Goal: Find specific page/section: Find specific page/section

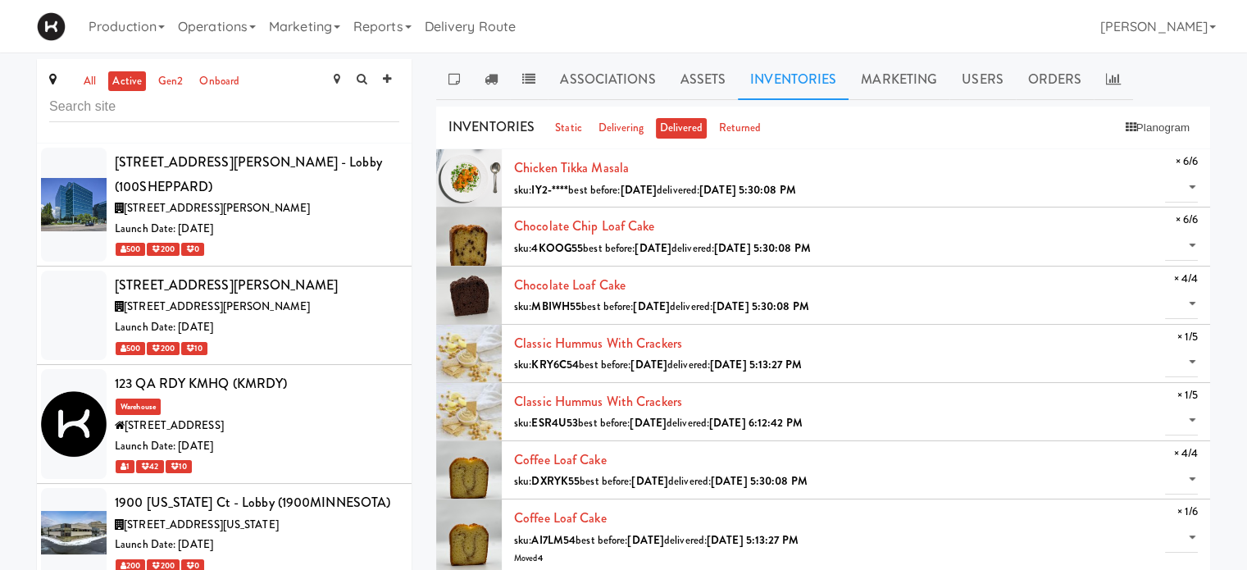
scroll to position [9085, 0]
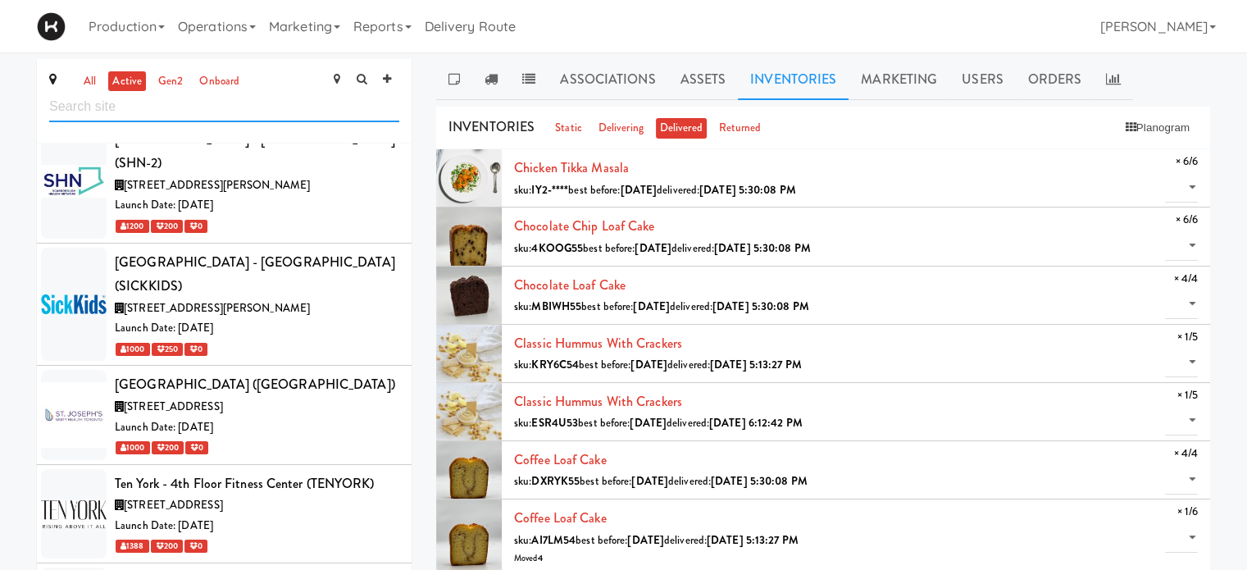
click at [142, 112] on input "text" at bounding box center [224, 107] width 350 height 30
type input "3500"
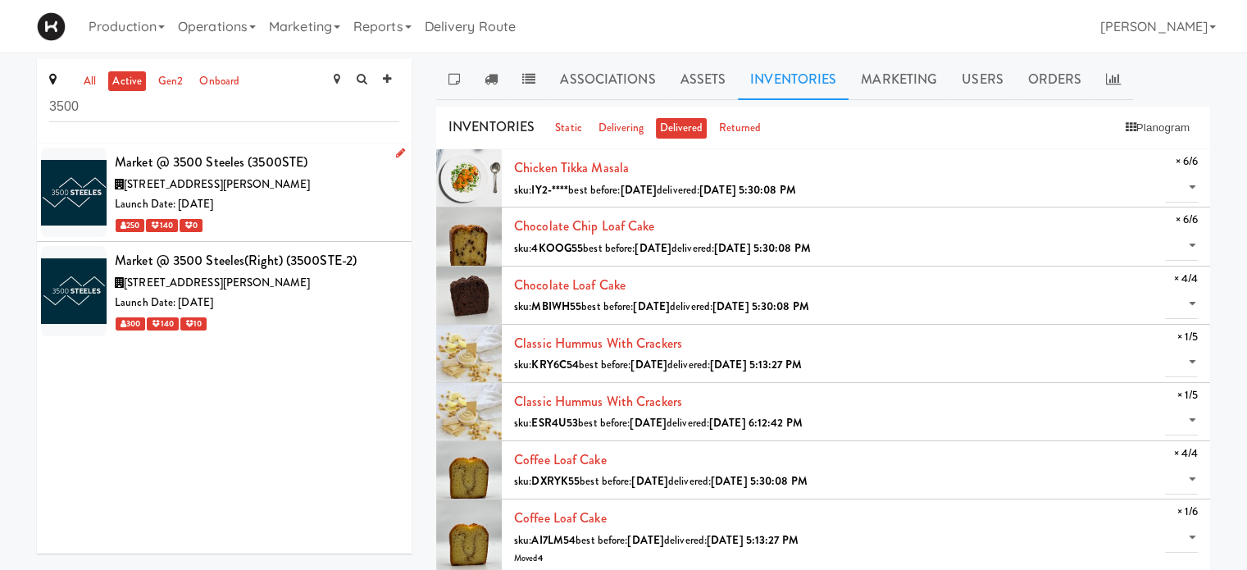
click at [375, 206] on div "Launch Date: [DATE]" at bounding box center [257, 204] width 284 height 20
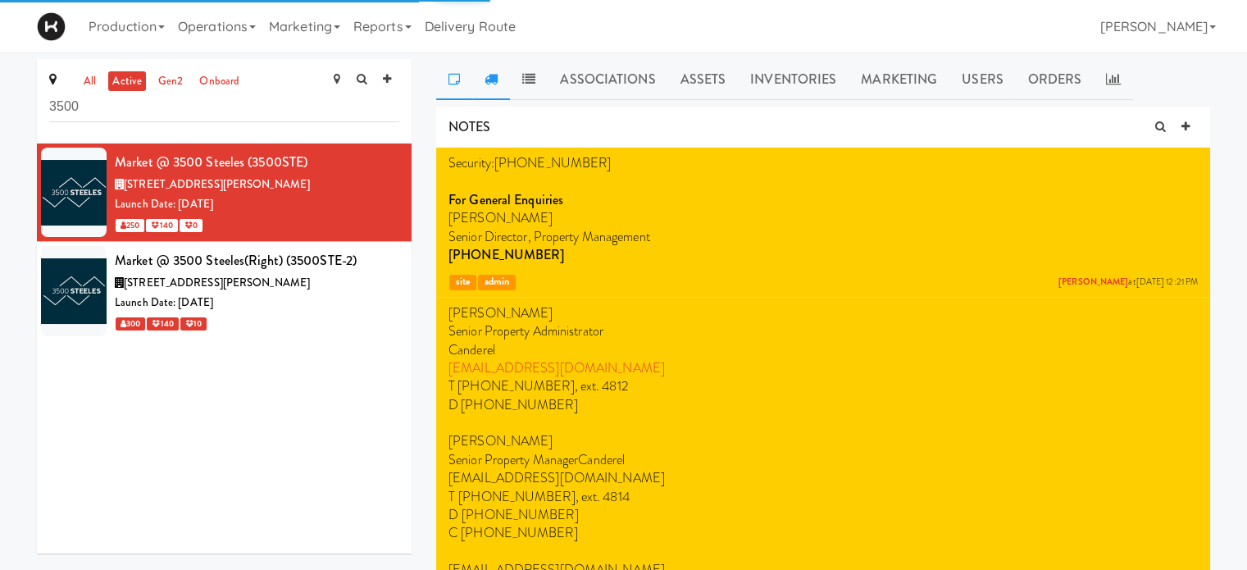
click at [497, 81] on icon at bounding box center [490, 78] width 13 height 13
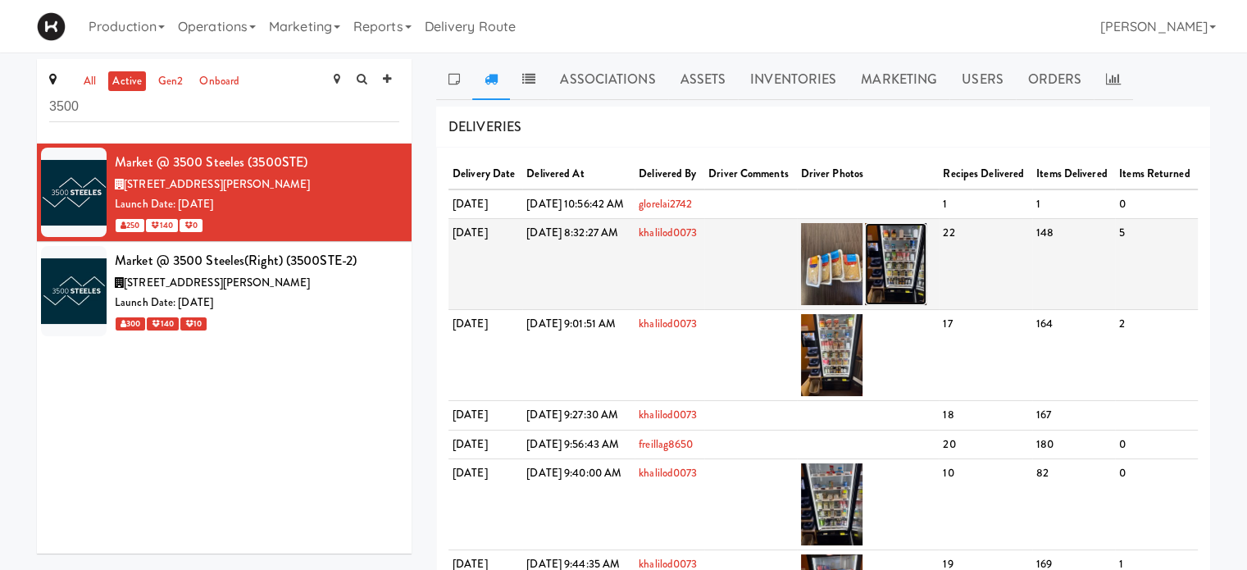
click at [926, 305] on img at bounding box center [895, 264] width 61 height 82
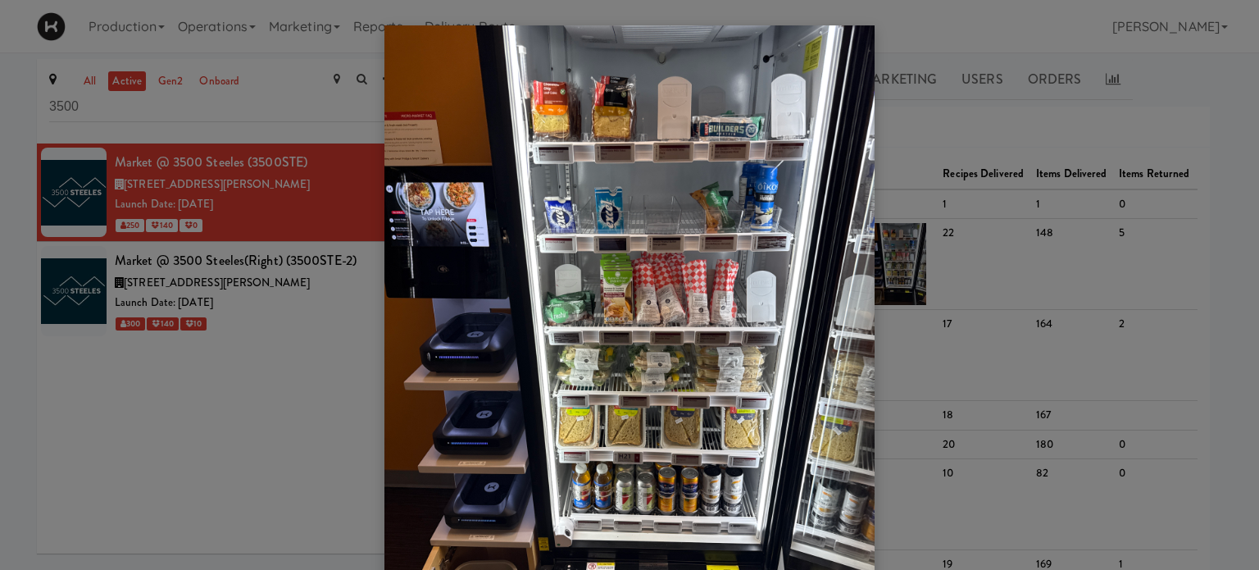
click at [1207, 97] on div at bounding box center [629, 285] width 1259 height 570
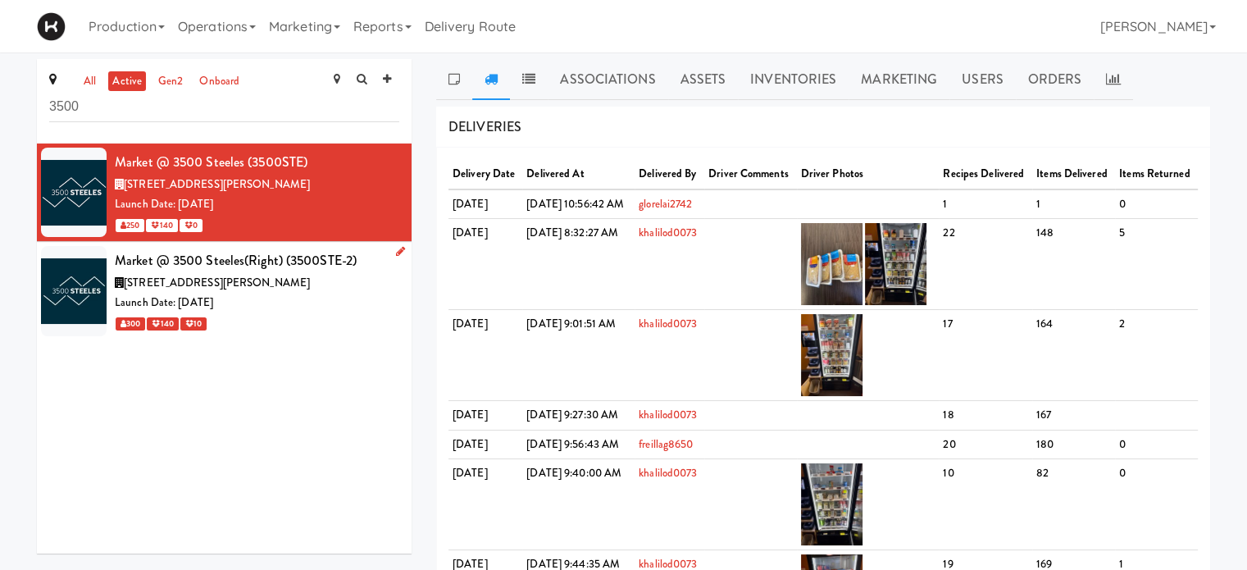
click at [352, 271] on div "Market @ 3500 Steeles(Right) (3500STE-2)" at bounding box center [257, 260] width 284 height 25
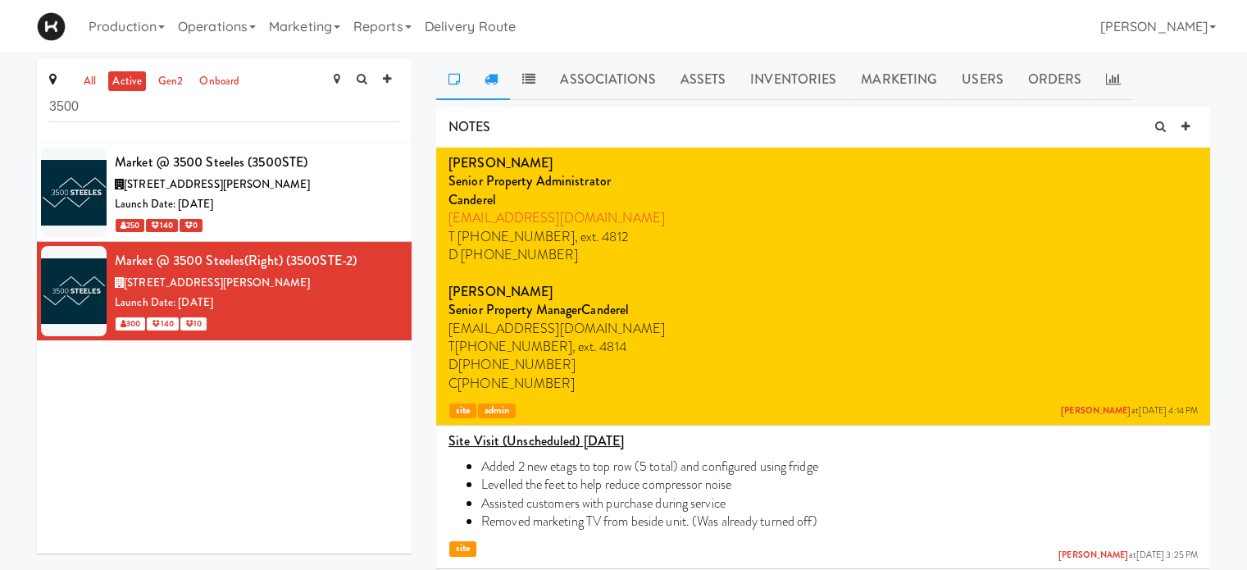
click at [492, 78] on icon at bounding box center [490, 78] width 13 height 13
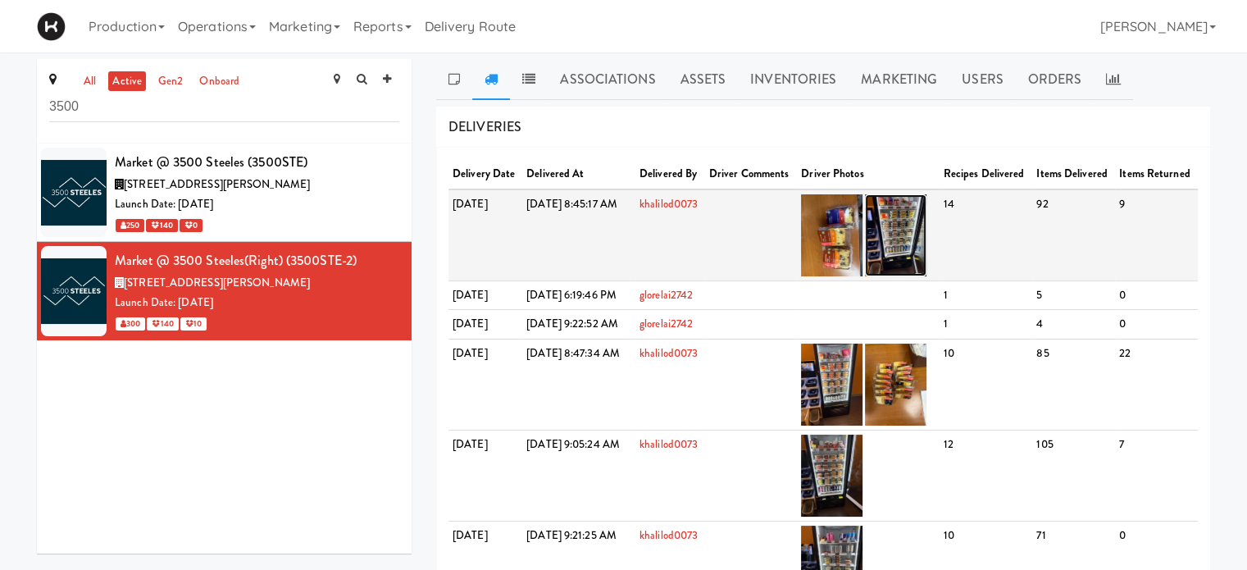
click at [926, 255] on img at bounding box center [895, 235] width 61 height 82
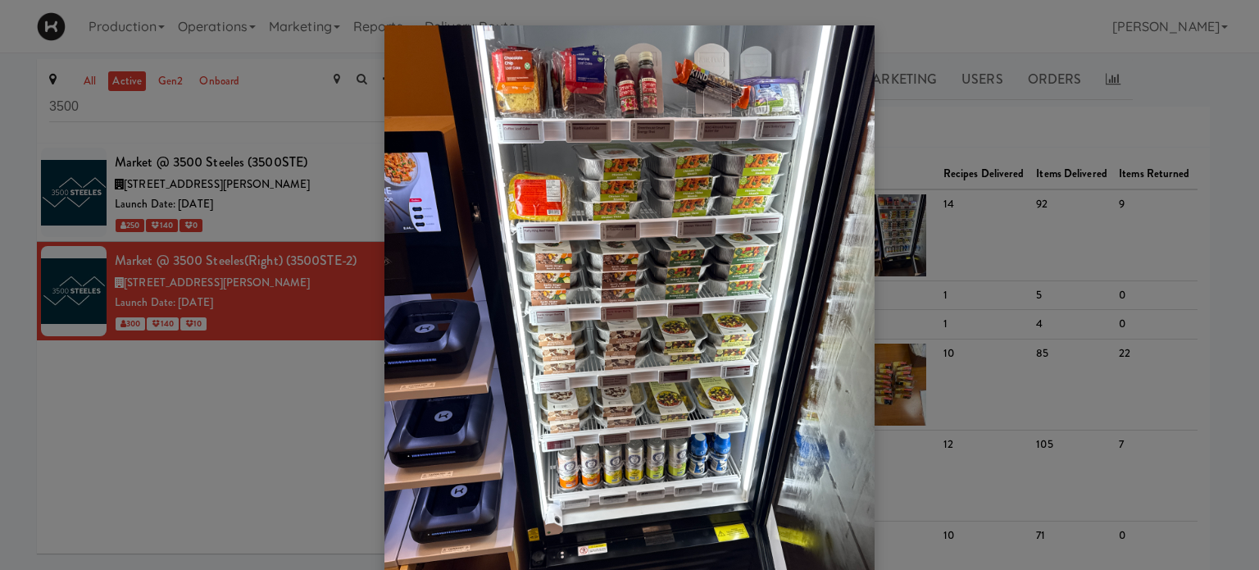
click at [1075, 124] on div at bounding box center [629, 285] width 1259 height 570
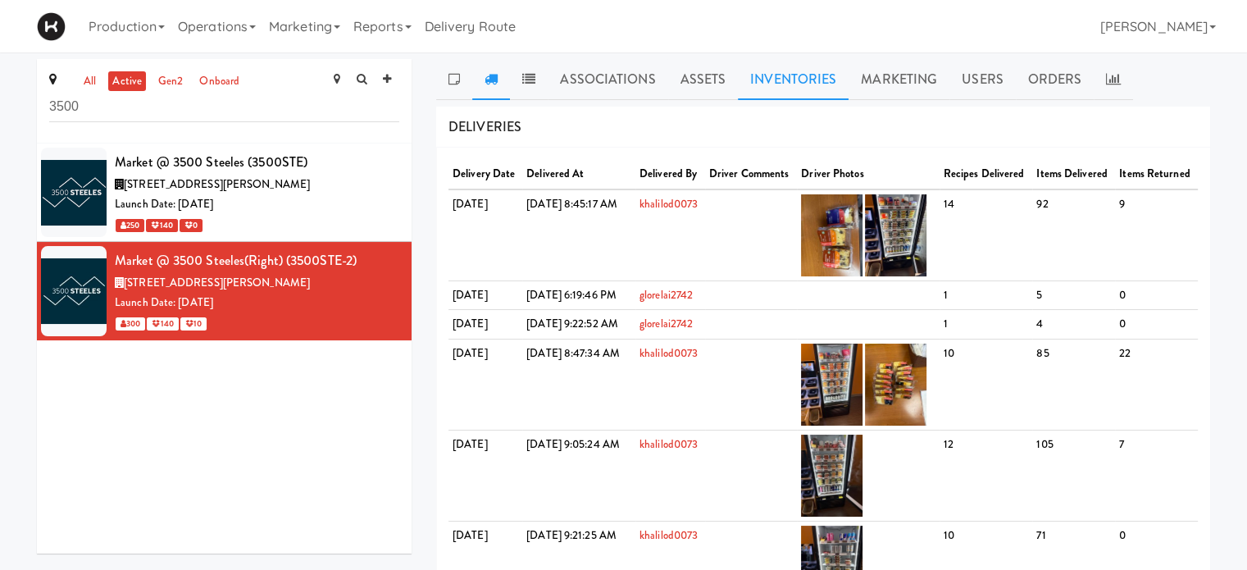
click at [767, 73] on link "Inventories" at bounding box center [793, 79] width 111 height 41
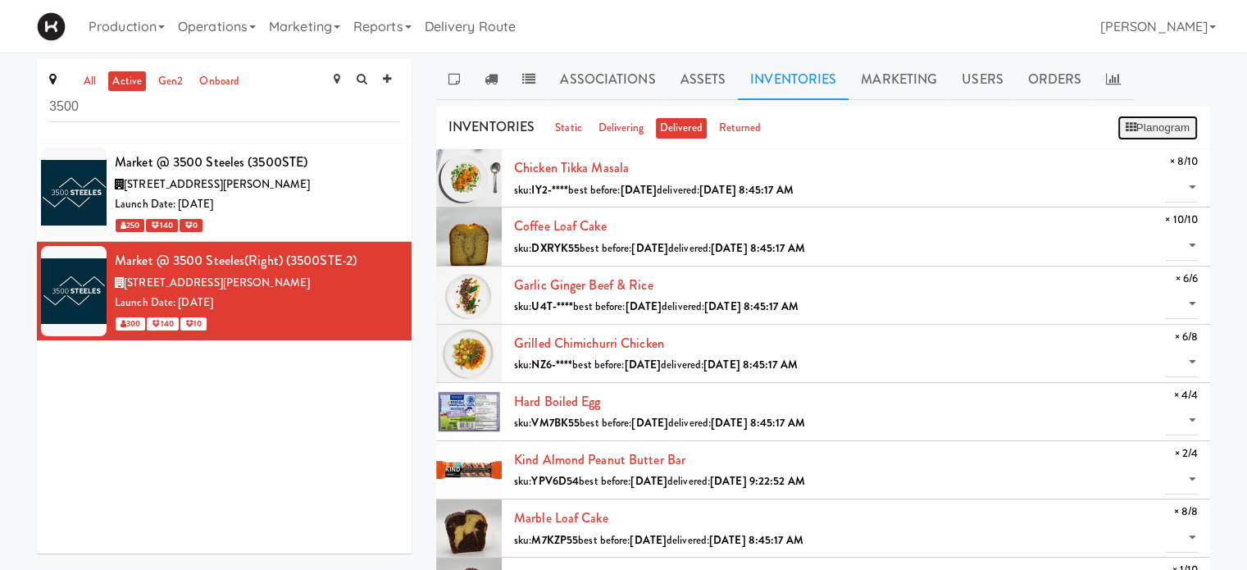
click at [1140, 124] on button "Planogram" at bounding box center [1157, 128] width 80 height 25
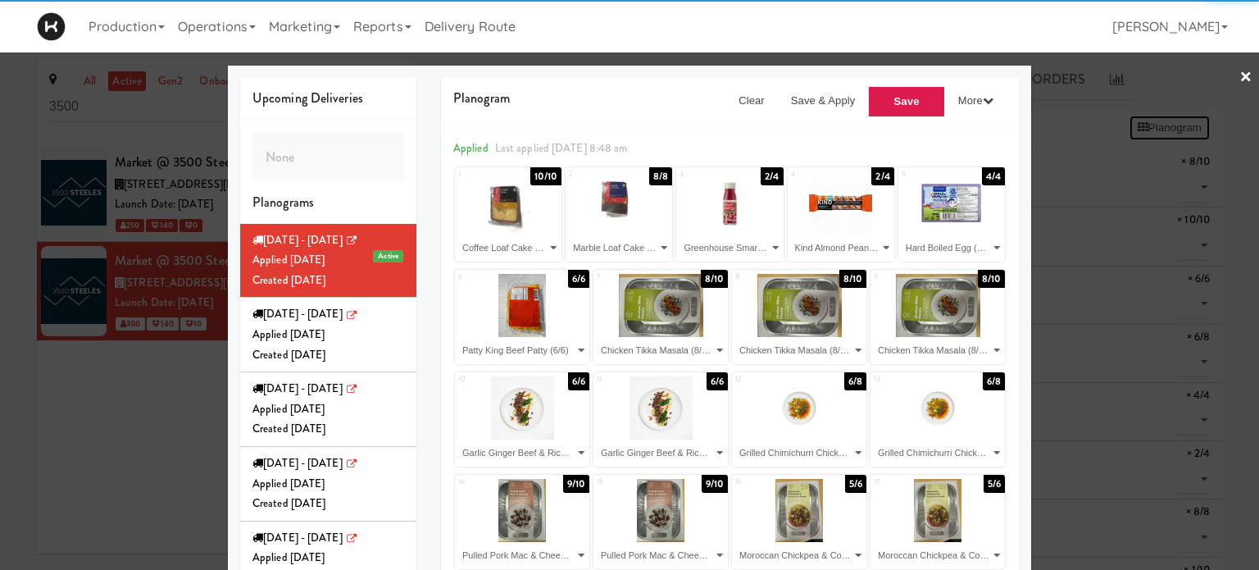
select select "number:271918"
select select "number:272177"
select select "number:264419"
select select "number:269280"
select select "number:272043"
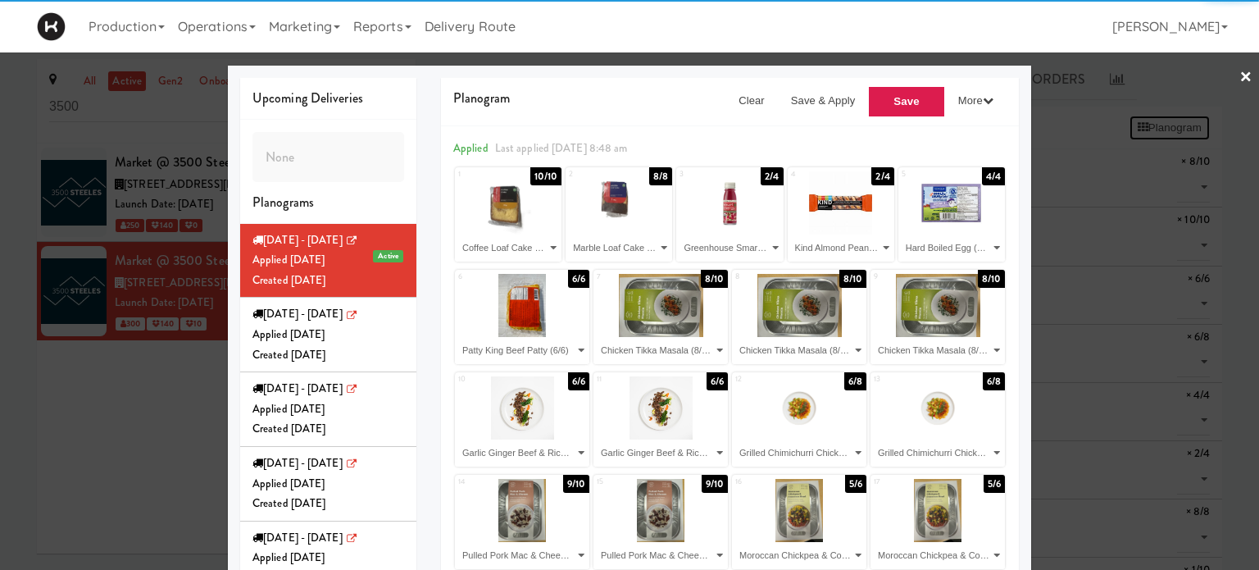
select select "number:272096"
select select "number:270480"
select select "number:270555"
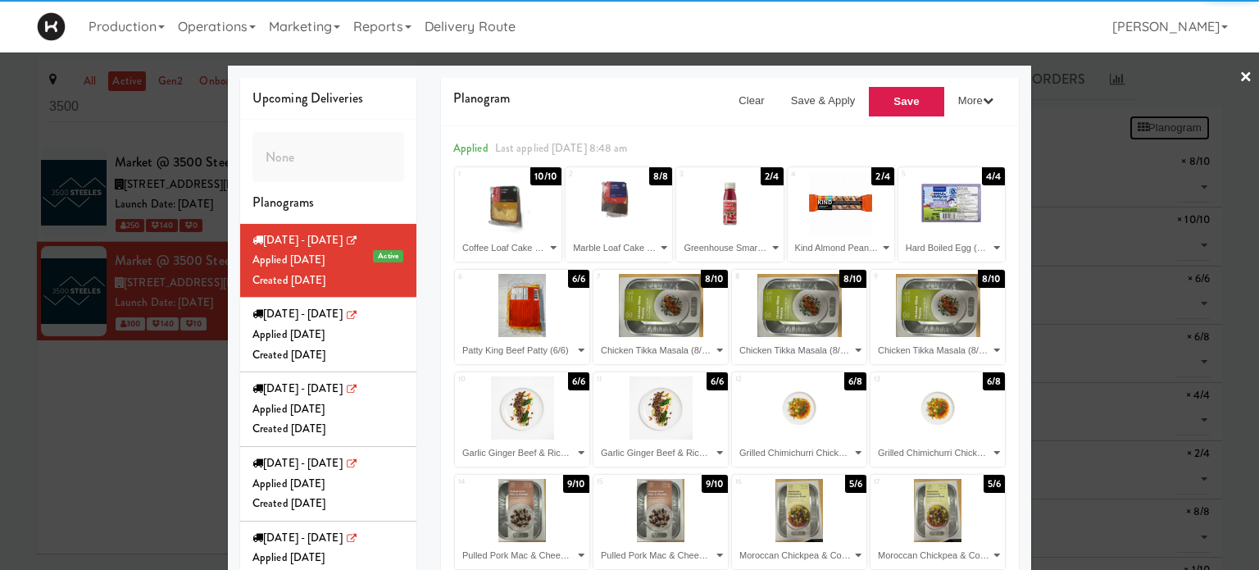
select select "number:270555"
select select "number:270418"
select select "number:270602"
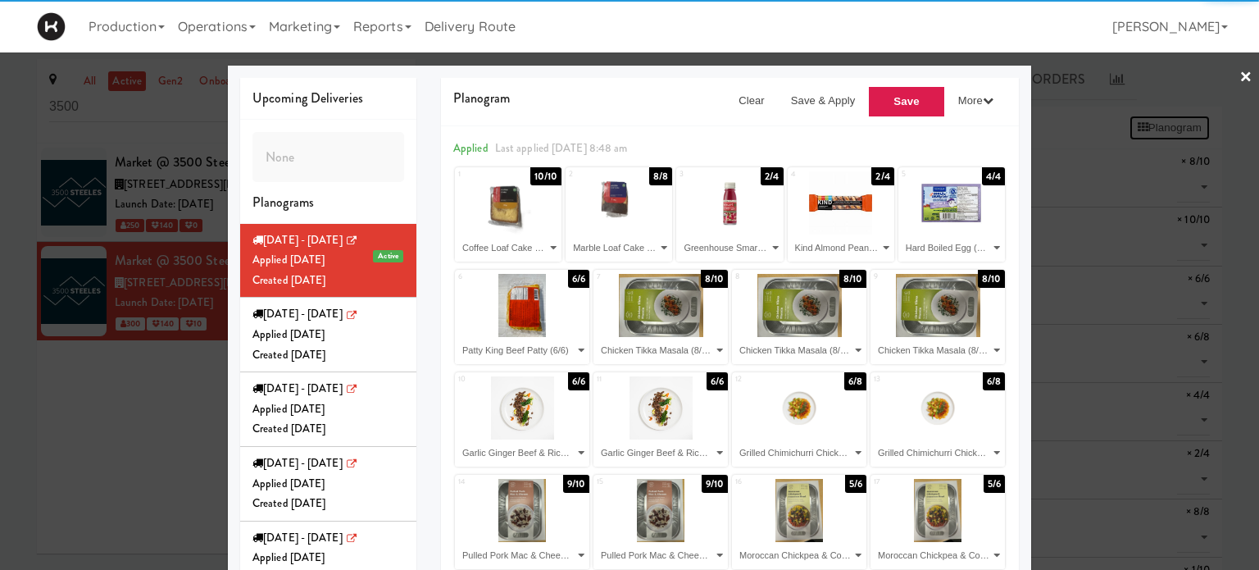
select select "number:270363"
select select "number:270602"
select select "number:270363"
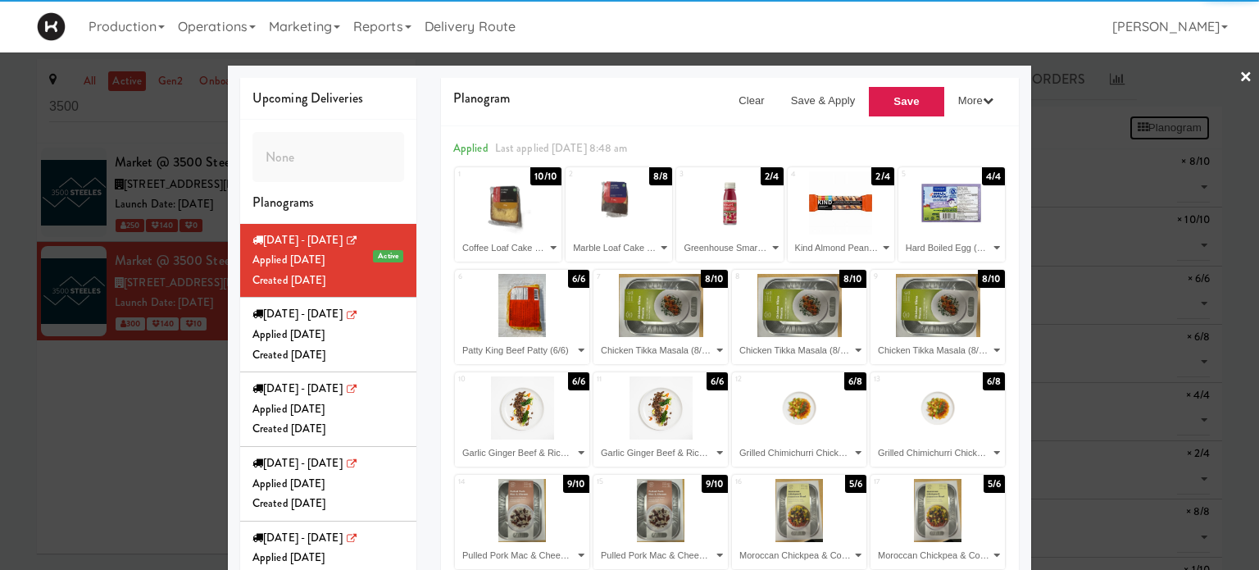
select select "number:270363"
select select "number:271610"
select select "number:271680"
select select "number:271660"
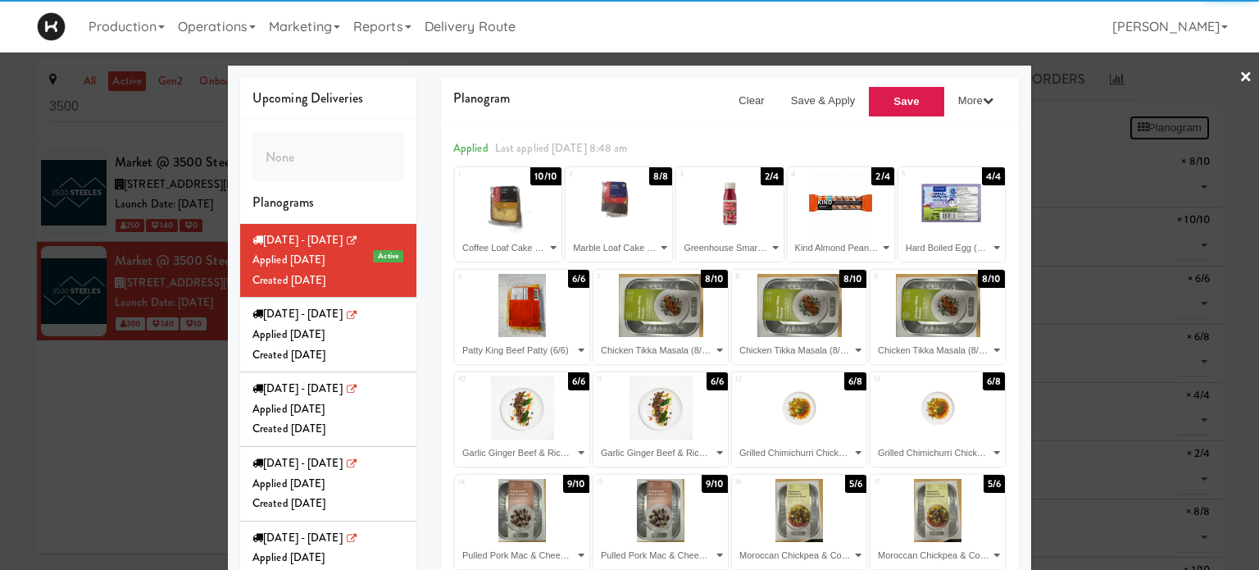
select select "number:271982"
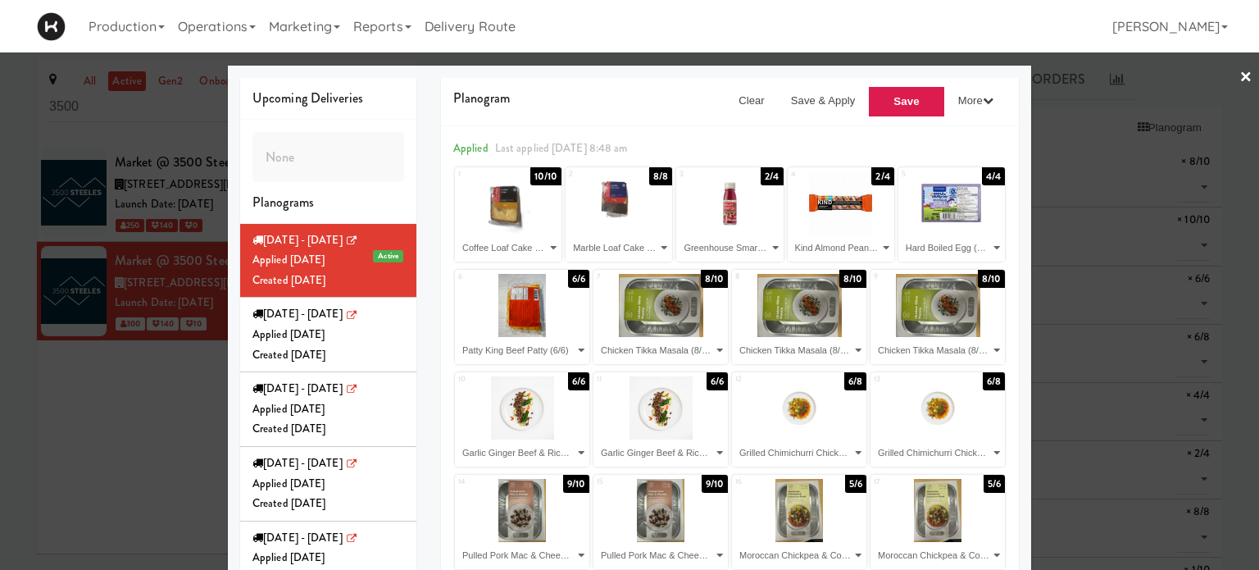
click at [1239, 76] on link "×" at bounding box center [1245, 77] width 13 height 51
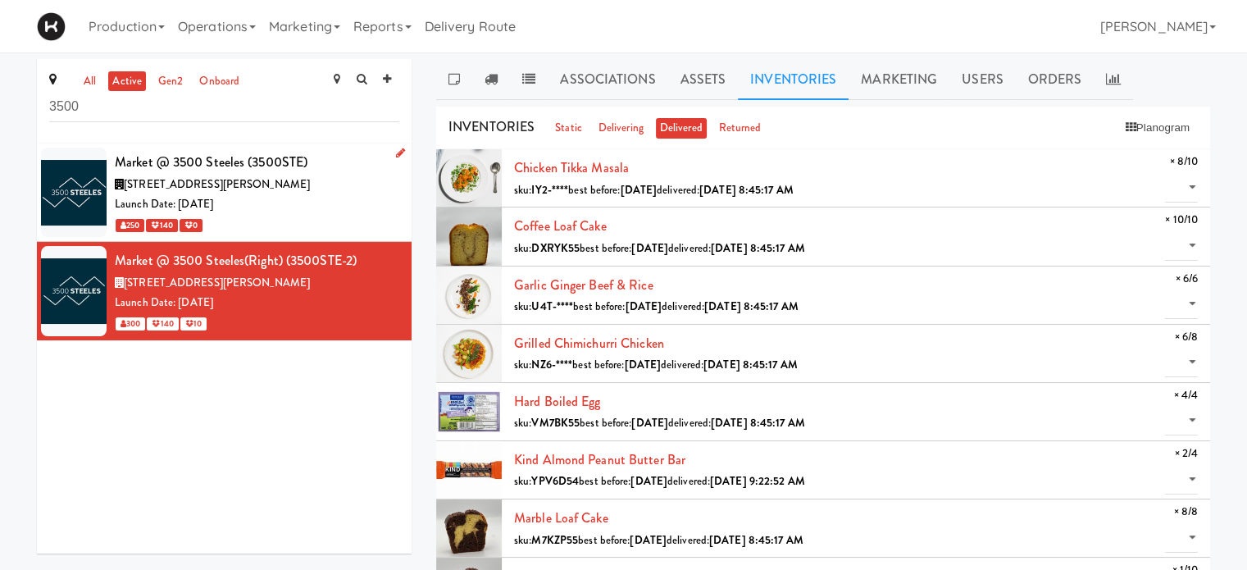
click at [325, 194] on div "Launch Date: [DATE]" at bounding box center [257, 204] width 284 height 20
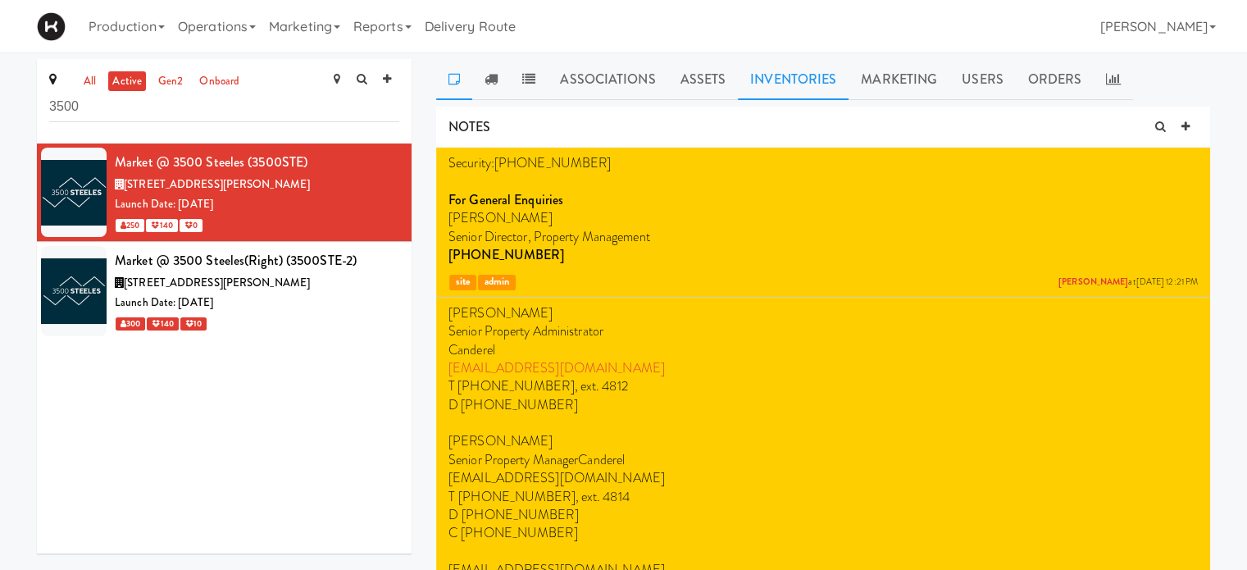
click at [775, 63] on link "Inventories" at bounding box center [793, 79] width 111 height 41
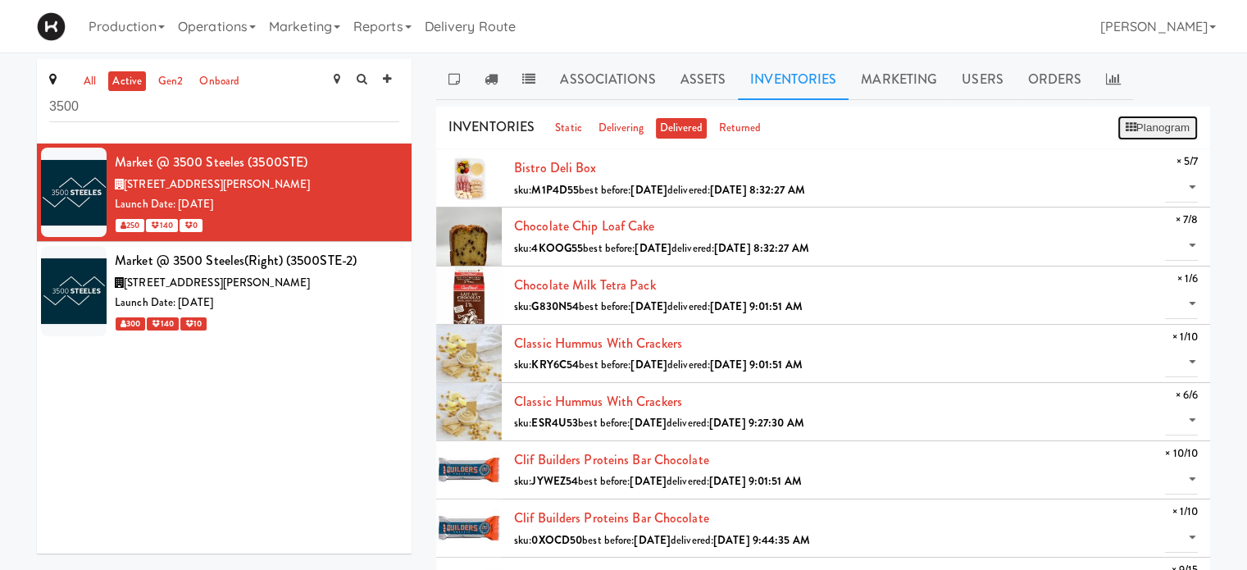
click at [1156, 134] on button "Planogram" at bounding box center [1157, 128] width 80 height 25
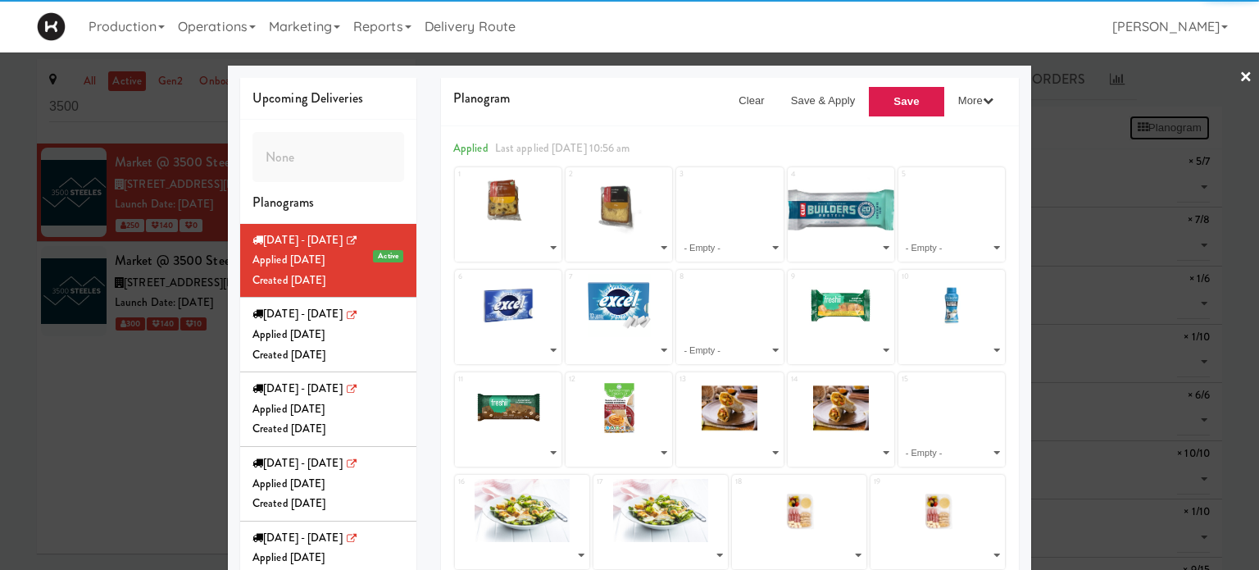
select select "number:272211"
select select "number:272217"
select select "number:271678"
select select "number:260646"
select select "number:260757"
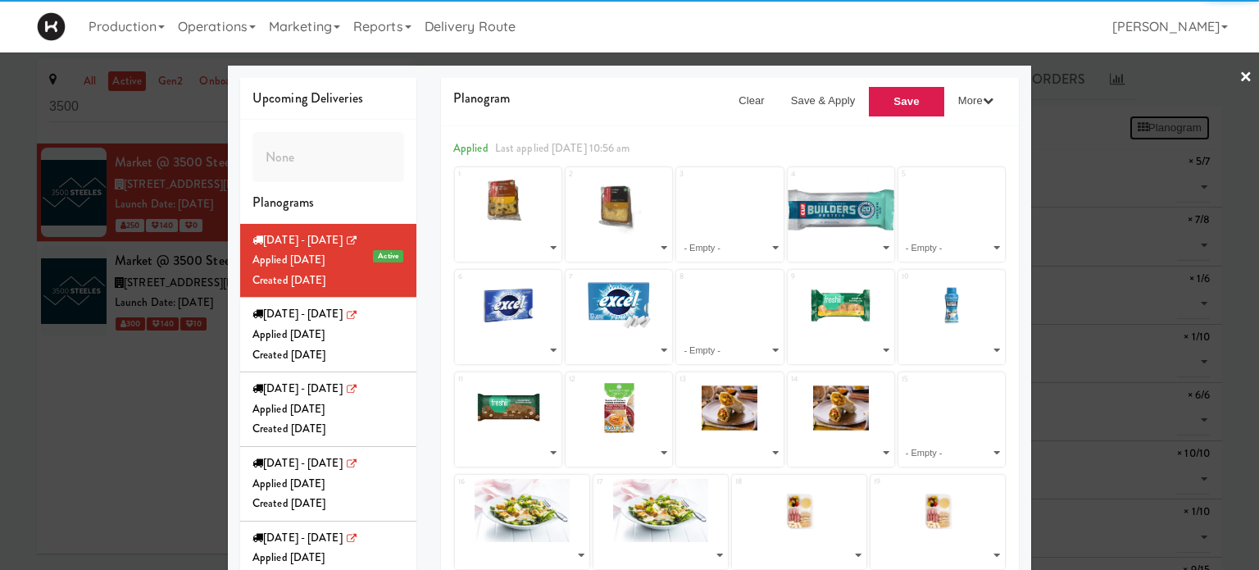
select select "number:272204"
select select "number:273139"
select select "number:272044"
select select "number:271983"
select select "number:271803"
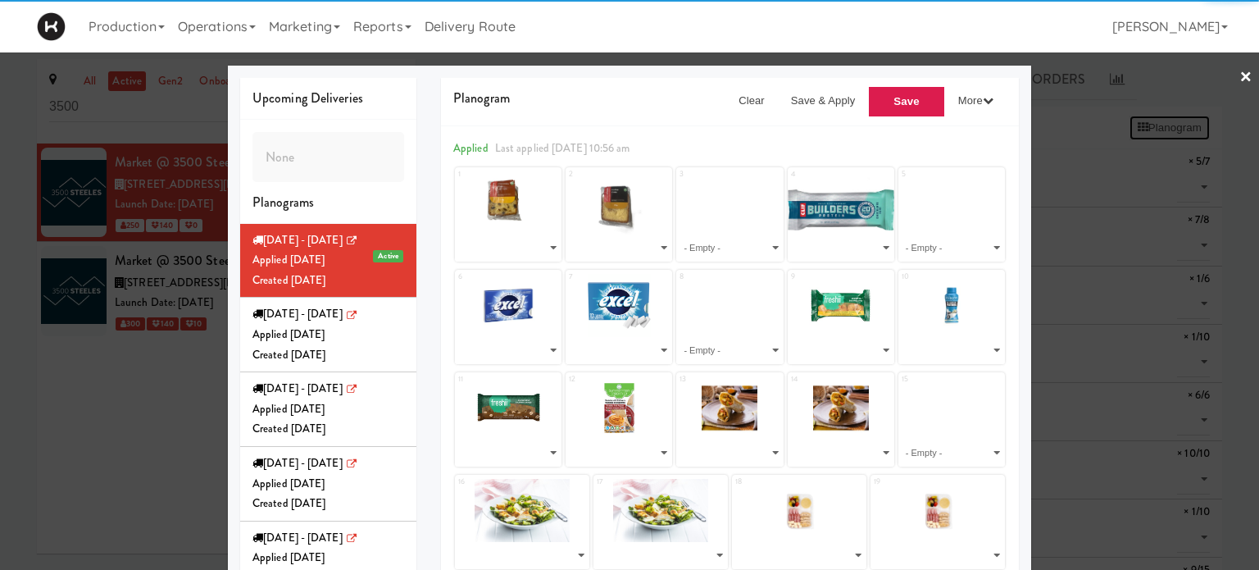
select select "number:271803"
select select "number:271854"
select select "number:271837"
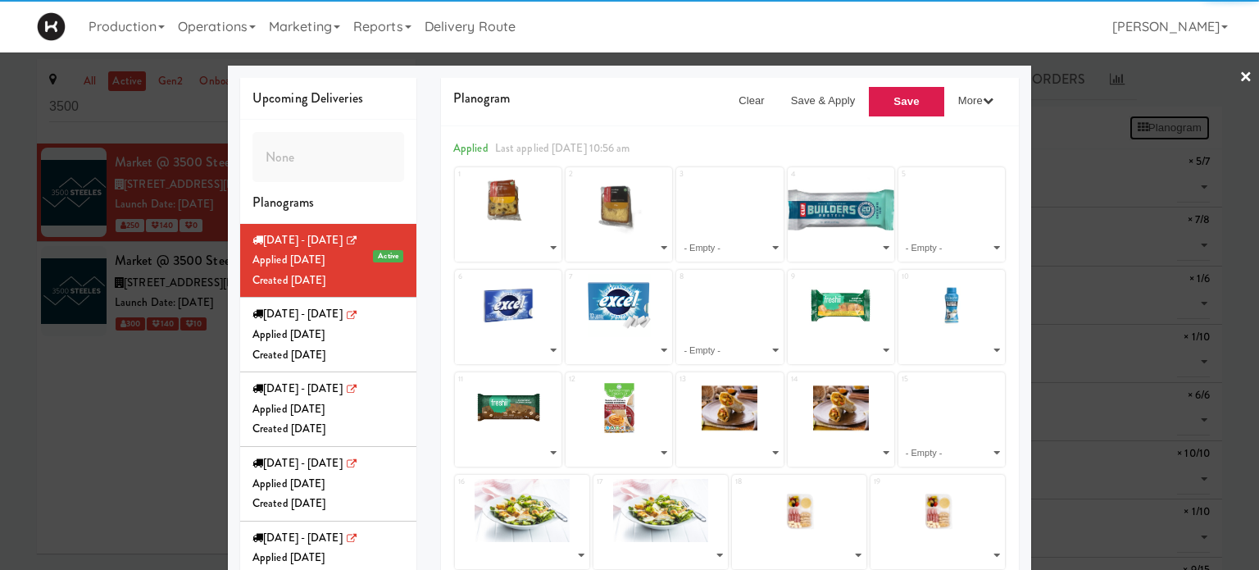
select select "number:272097"
select select "number:272214"
select select "number:271699"
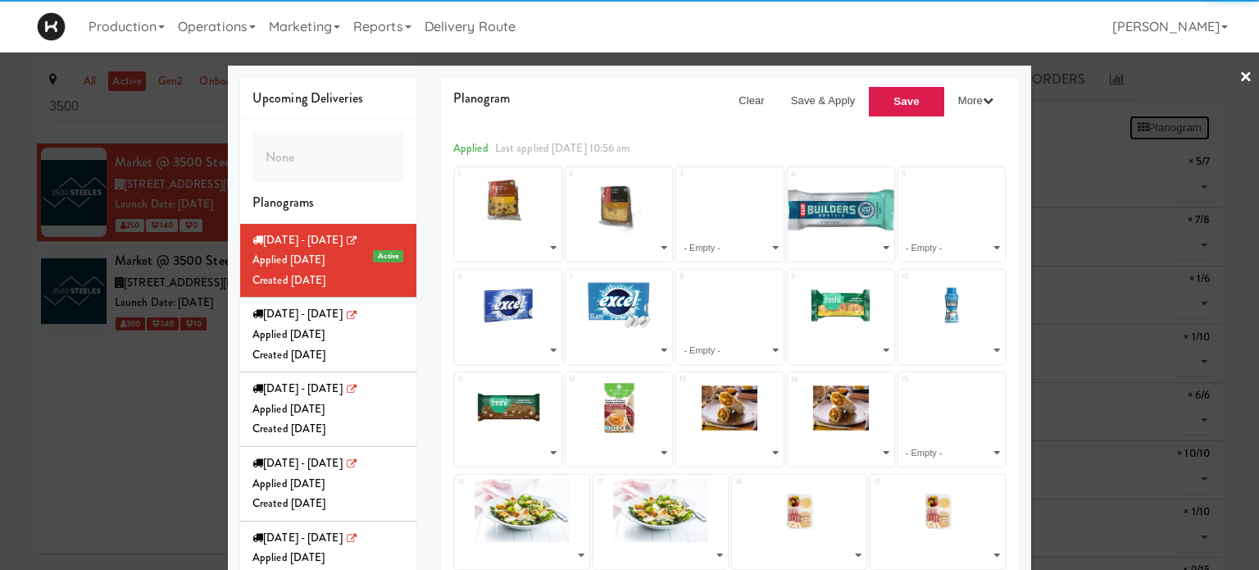
select select "number:272194"
select select "number:268130"
select select "number:260746"
select select "number:271705"
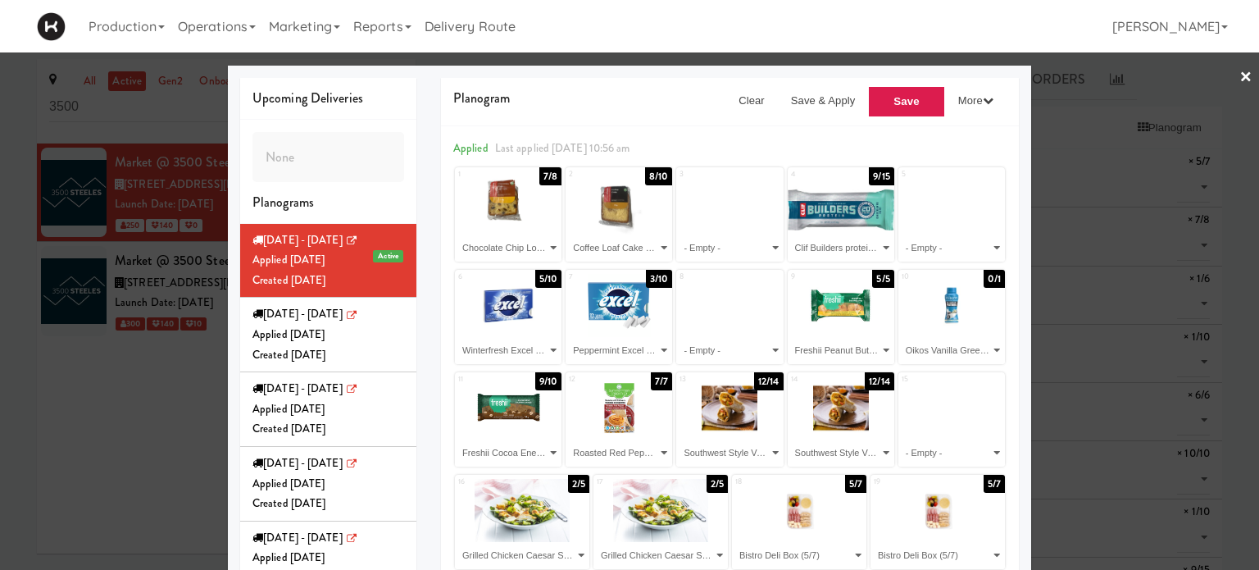
click at [1161, 89] on div at bounding box center [629, 285] width 1259 height 570
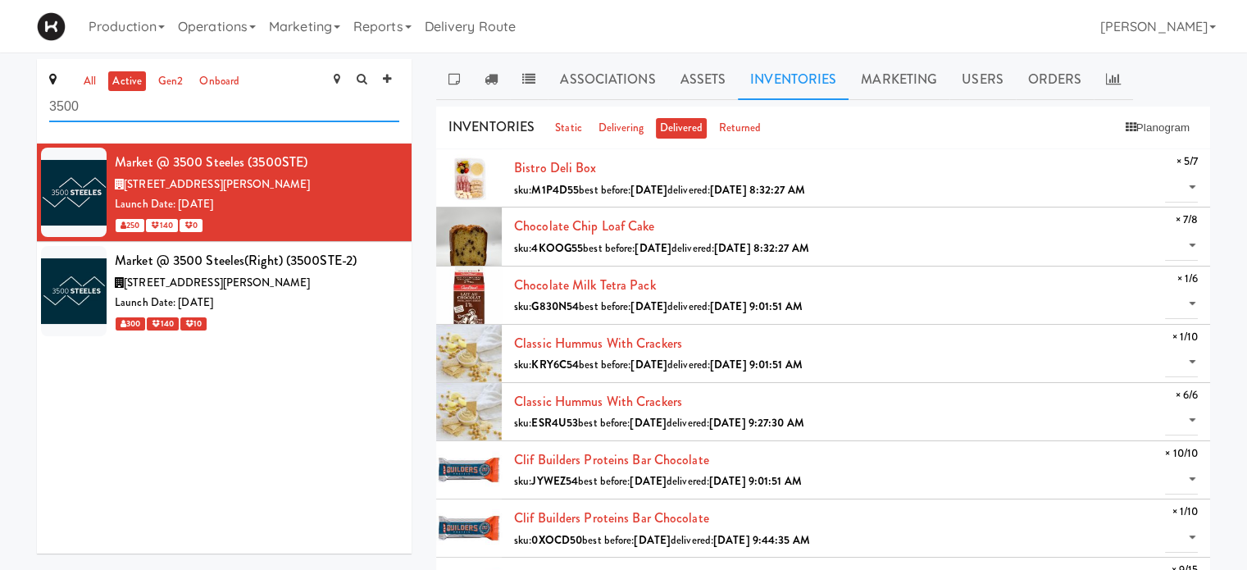
click at [144, 113] on input "3500" at bounding box center [224, 107] width 350 height 30
type input "3"
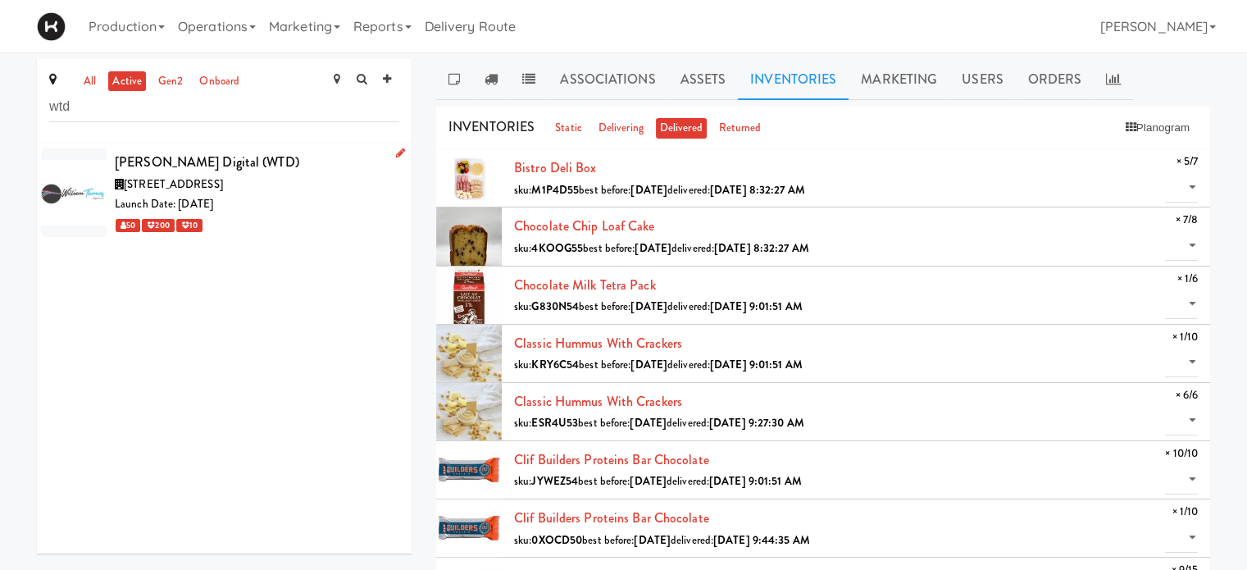
click at [293, 189] on div "[STREET_ADDRESS]" at bounding box center [257, 185] width 284 height 20
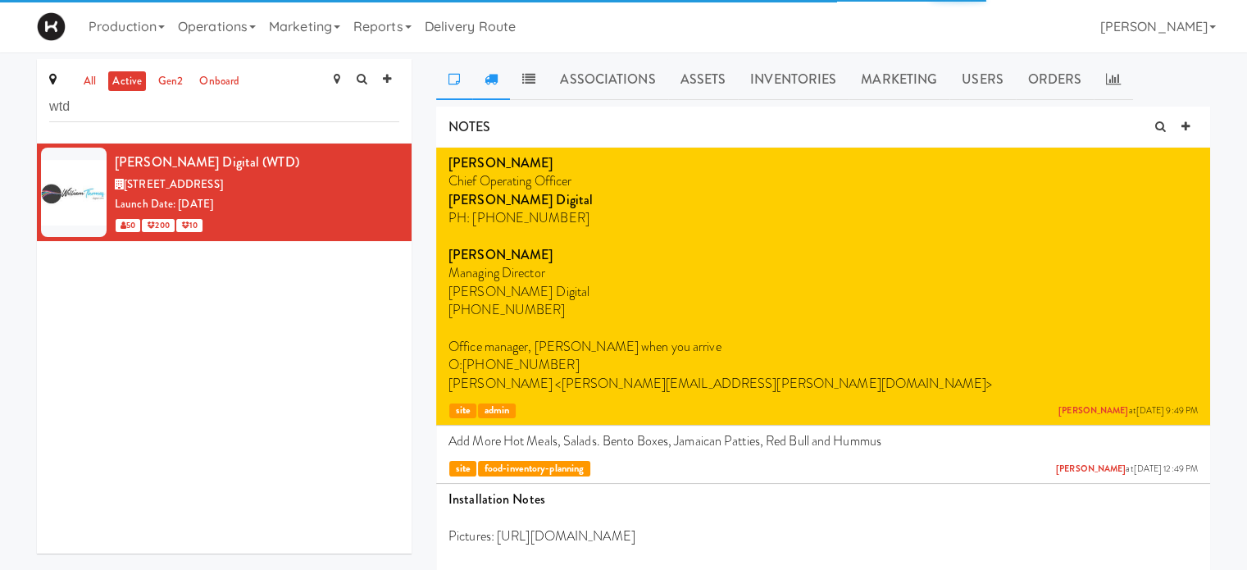
click at [495, 70] on link at bounding box center [491, 79] width 38 height 41
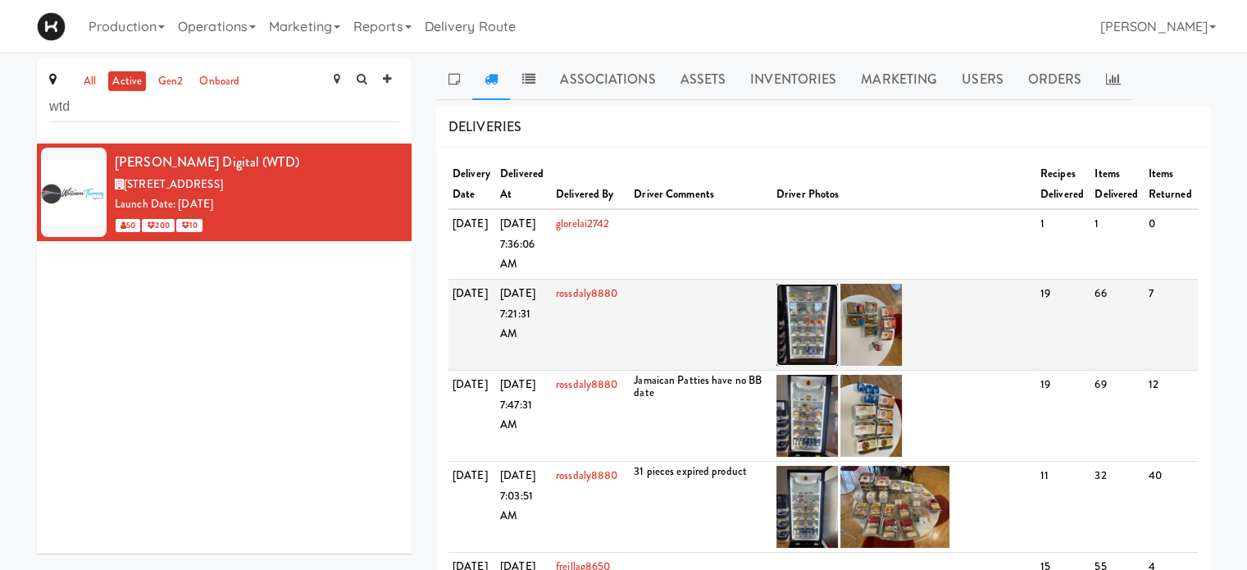
click at [816, 357] on img at bounding box center [806, 325] width 61 height 82
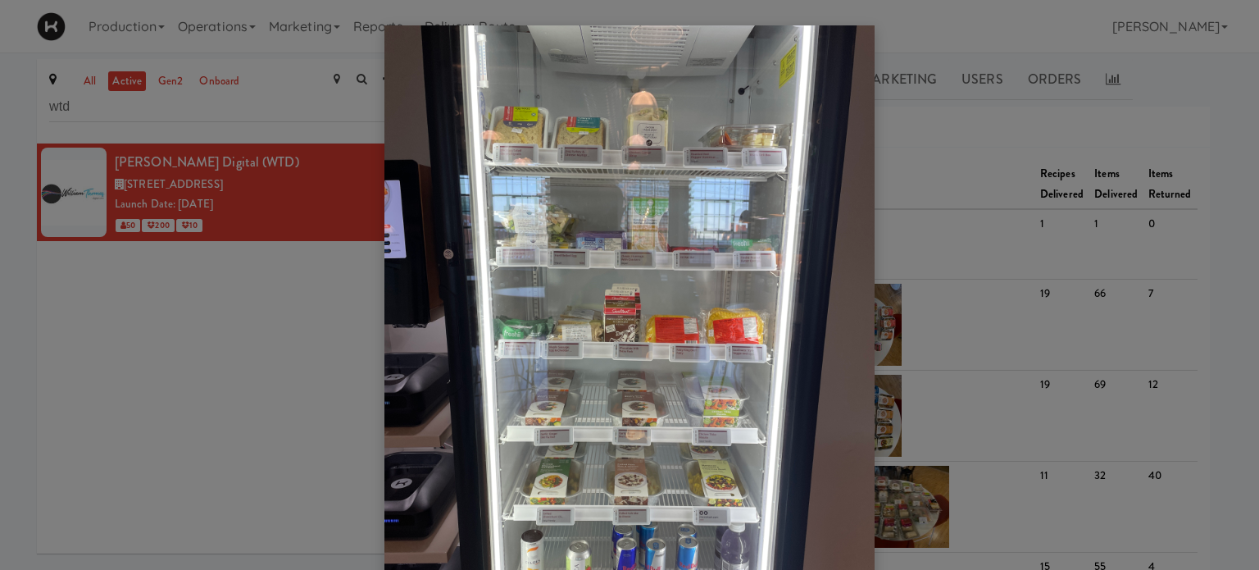
click at [984, 183] on div at bounding box center [629, 285] width 1259 height 570
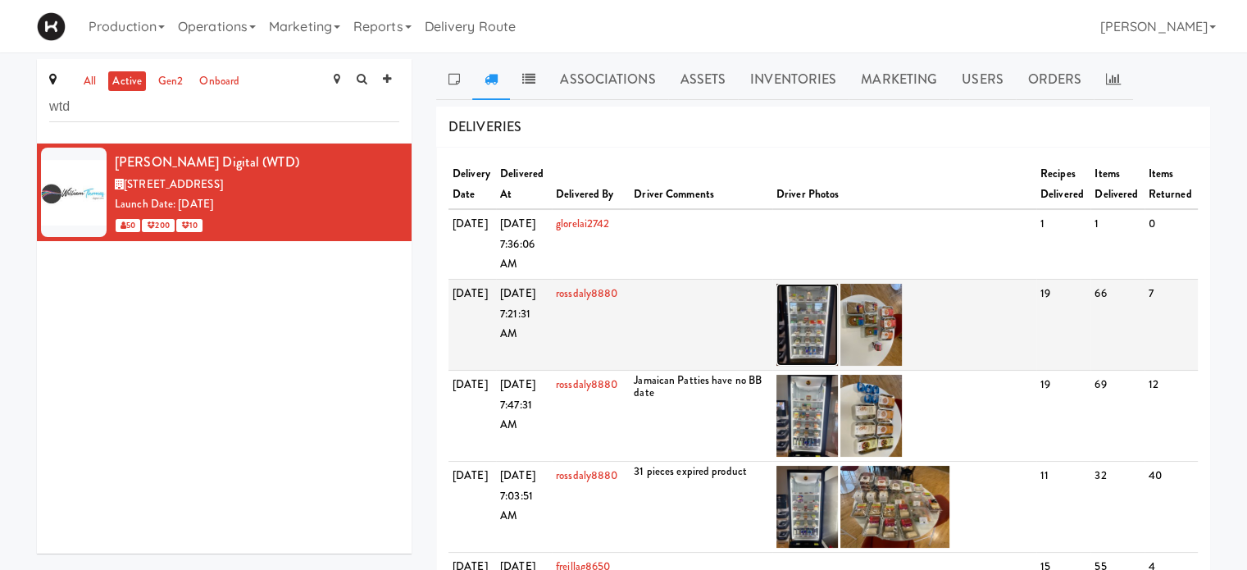
click at [813, 357] on img at bounding box center [806, 325] width 61 height 82
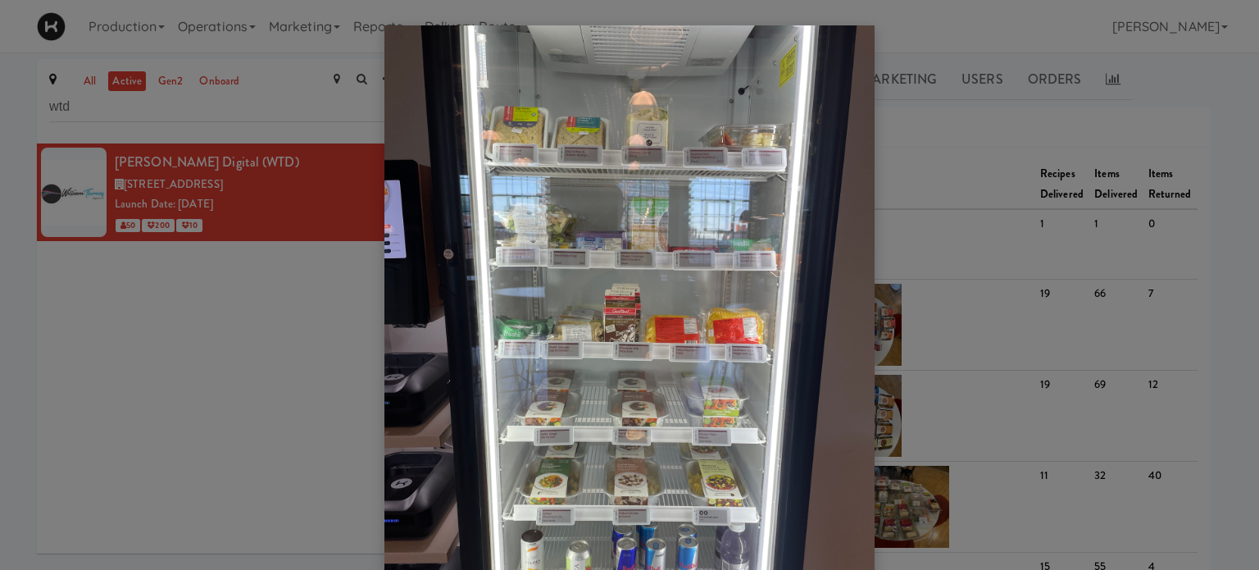
click at [295, 125] on div at bounding box center [629, 285] width 1259 height 570
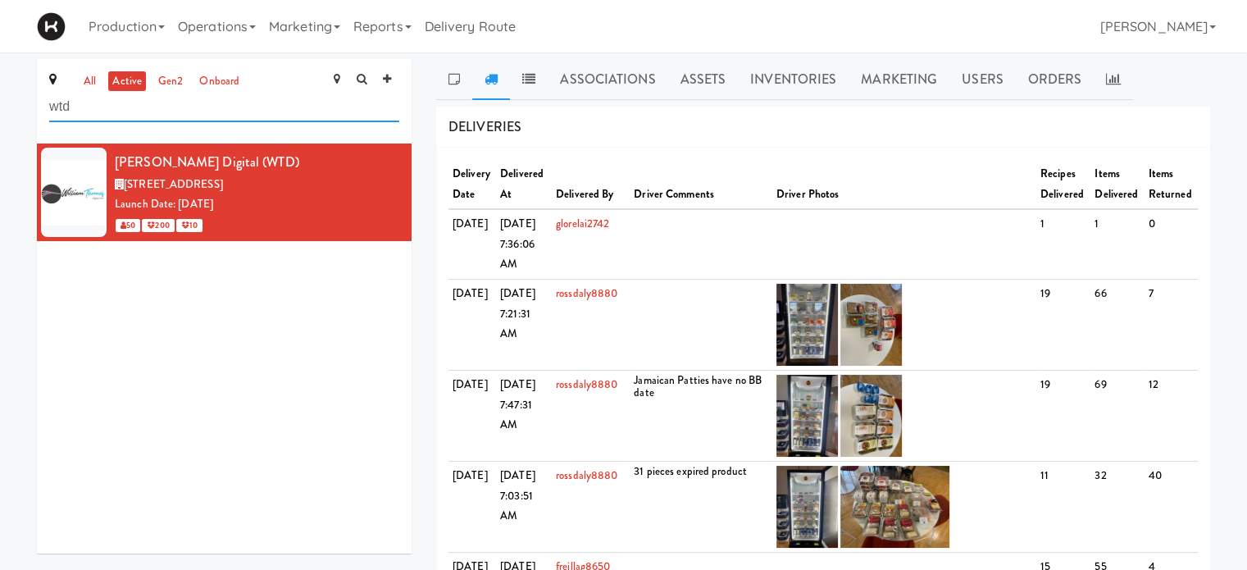
click at [143, 116] on input "wtd" at bounding box center [224, 107] width 350 height 30
type input "w"
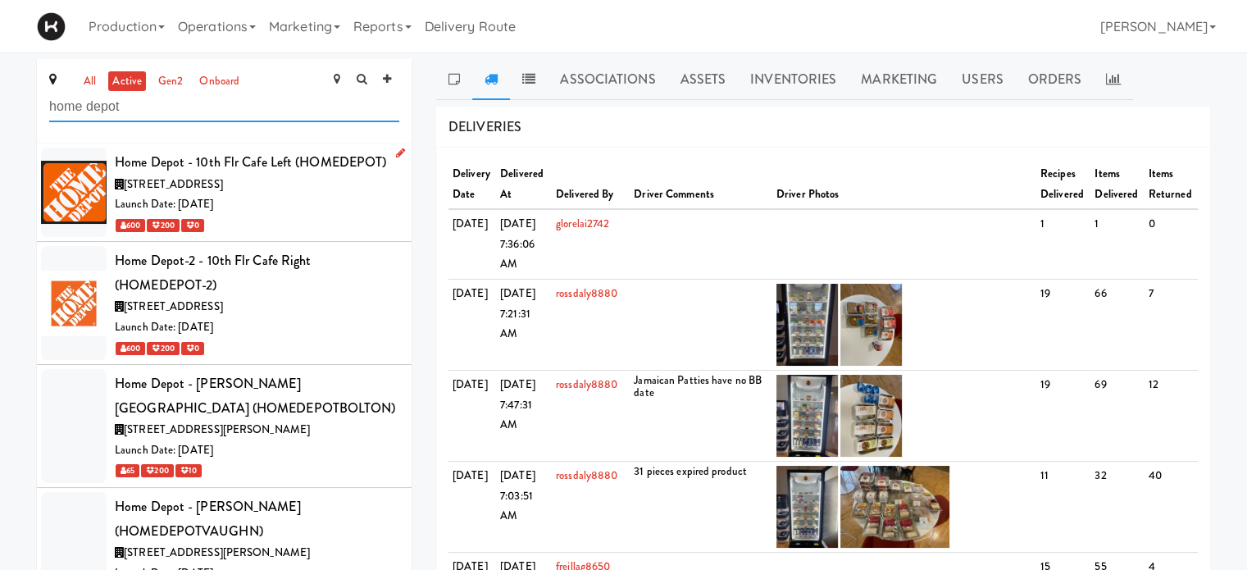
type input "home depot"
click at [308, 191] on div "[STREET_ADDRESS]" at bounding box center [257, 185] width 284 height 20
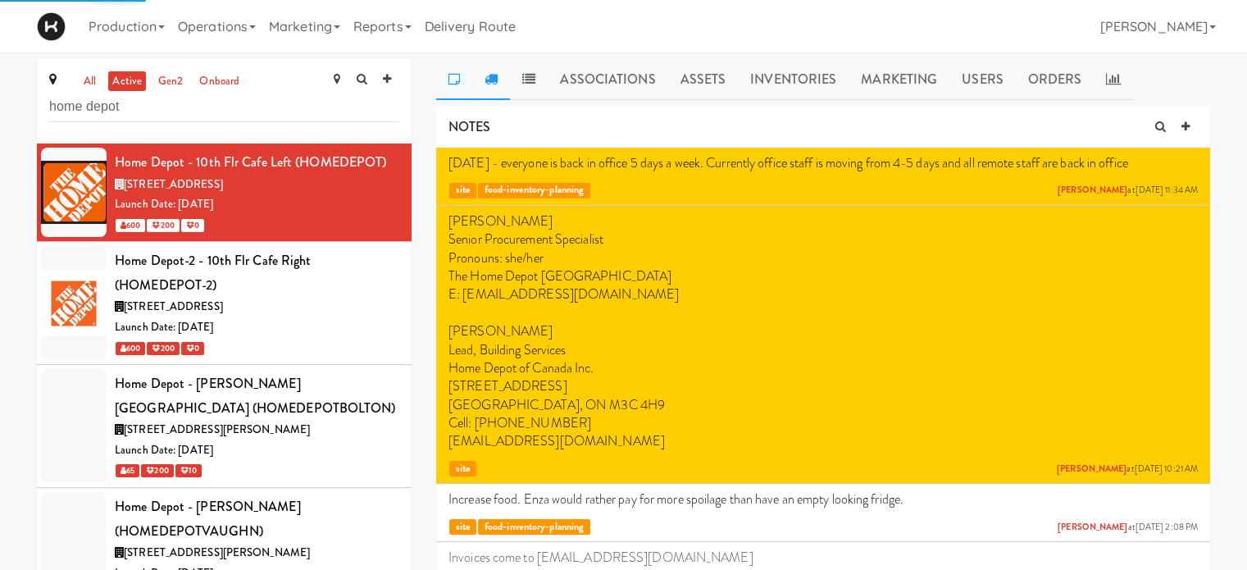
click at [493, 78] on icon at bounding box center [490, 78] width 13 height 13
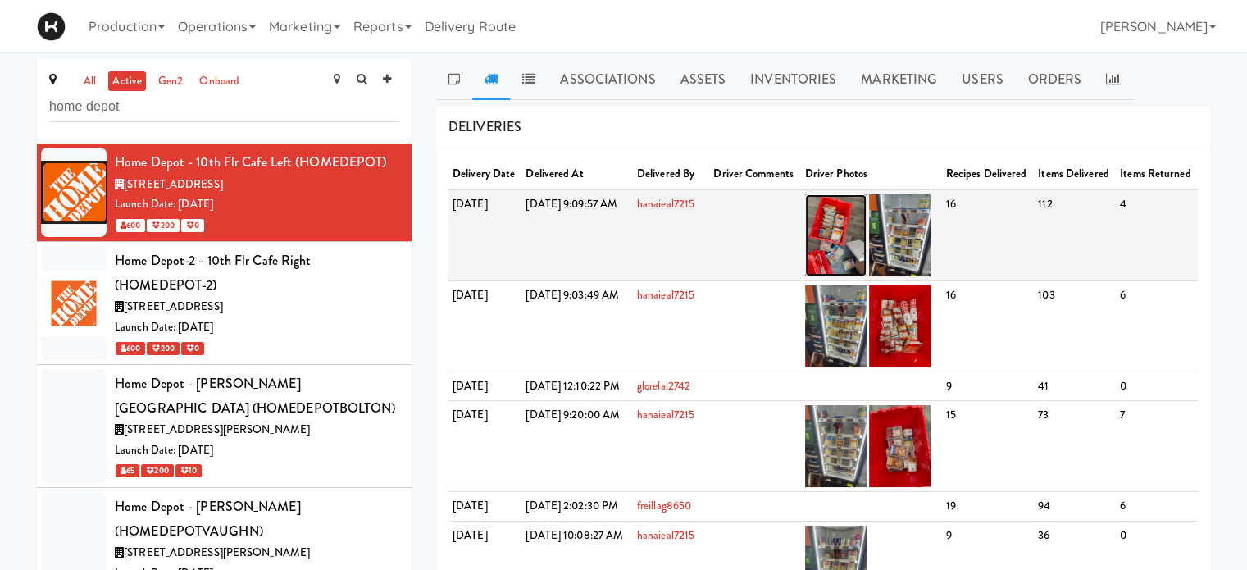
click at [866, 251] on img at bounding box center [835, 235] width 61 height 82
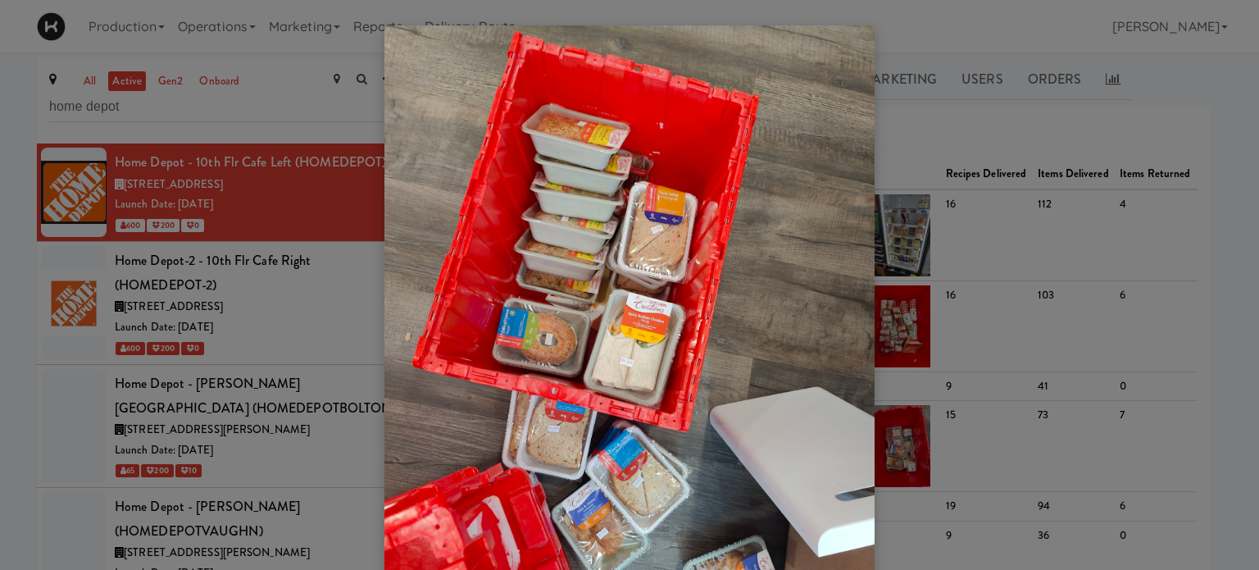
click at [948, 255] on div at bounding box center [629, 285] width 1259 height 570
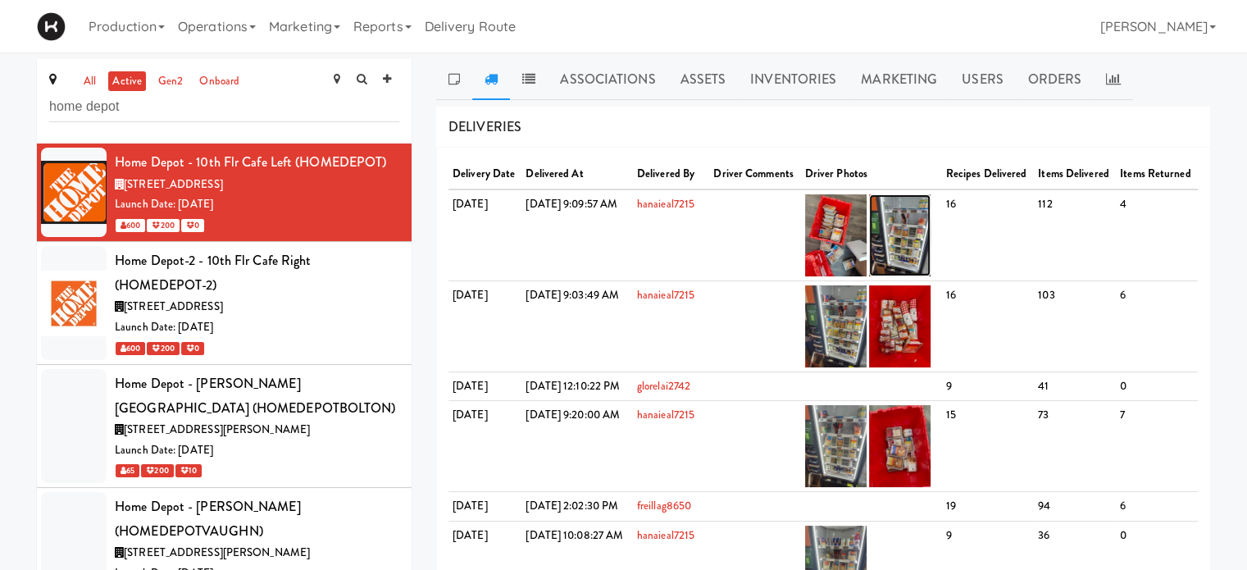
click at [930, 255] on img at bounding box center [899, 235] width 61 height 82
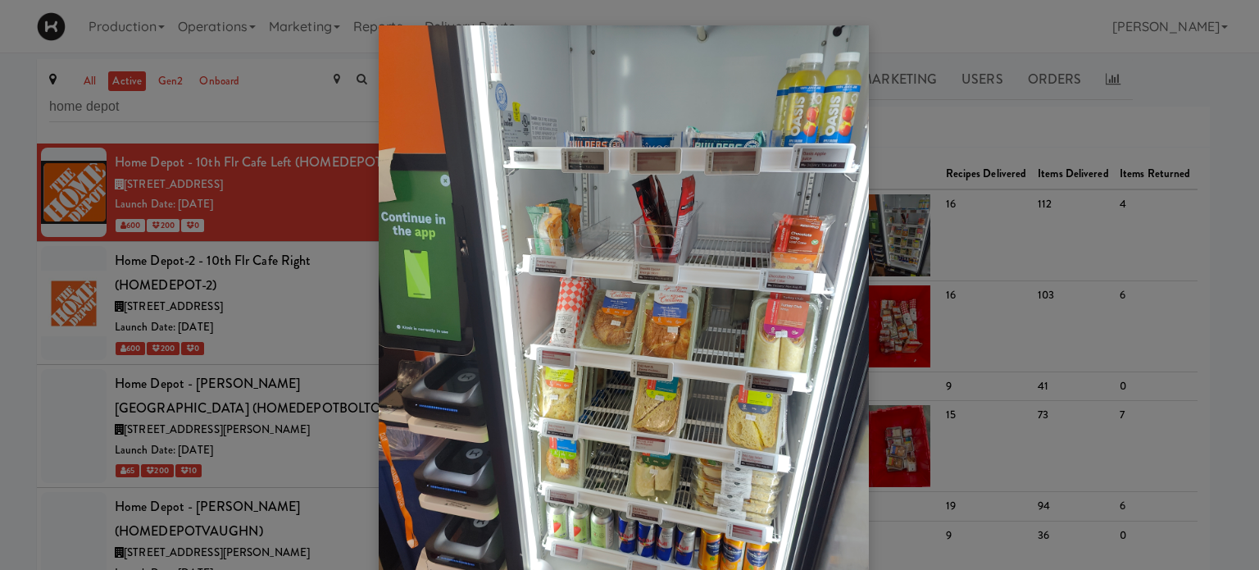
click at [264, 313] on div at bounding box center [629, 285] width 1259 height 570
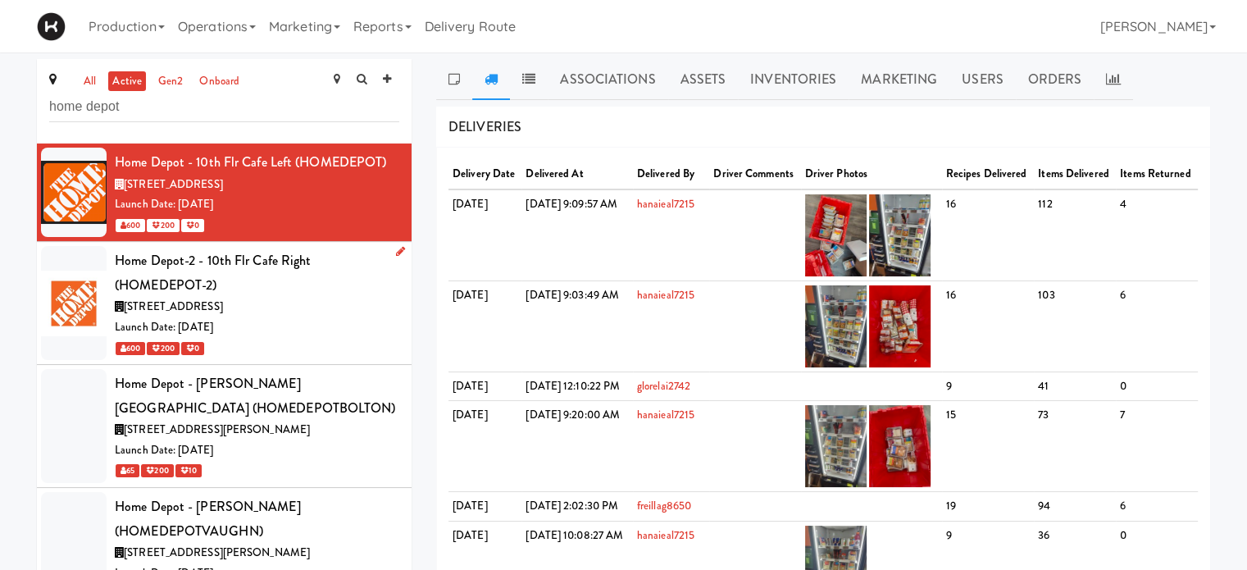
click at [214, 280] on div "Home Depot-2 - 10th Flr Cafe Right (HOMEDEPOT-2)" at bounding box center [257, 272] width 284 height 48
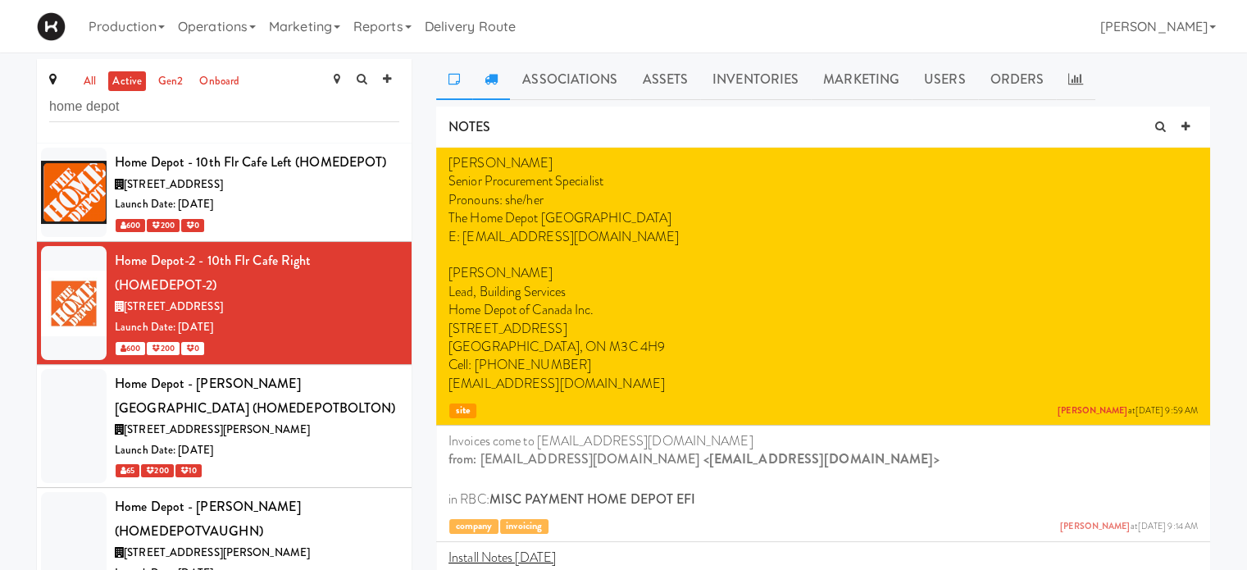
click at [496, 79] on icon at bounding box center [490, 78] width 13 height 13
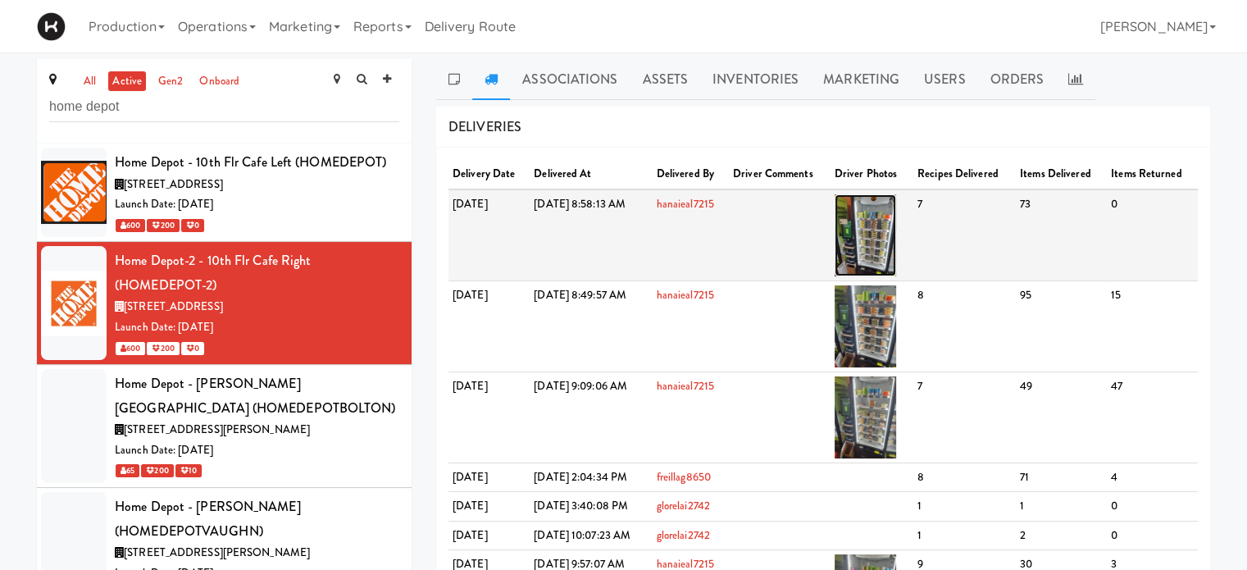
click at [896, 260] on img at bounding box center [864, 235] width 61 height 82
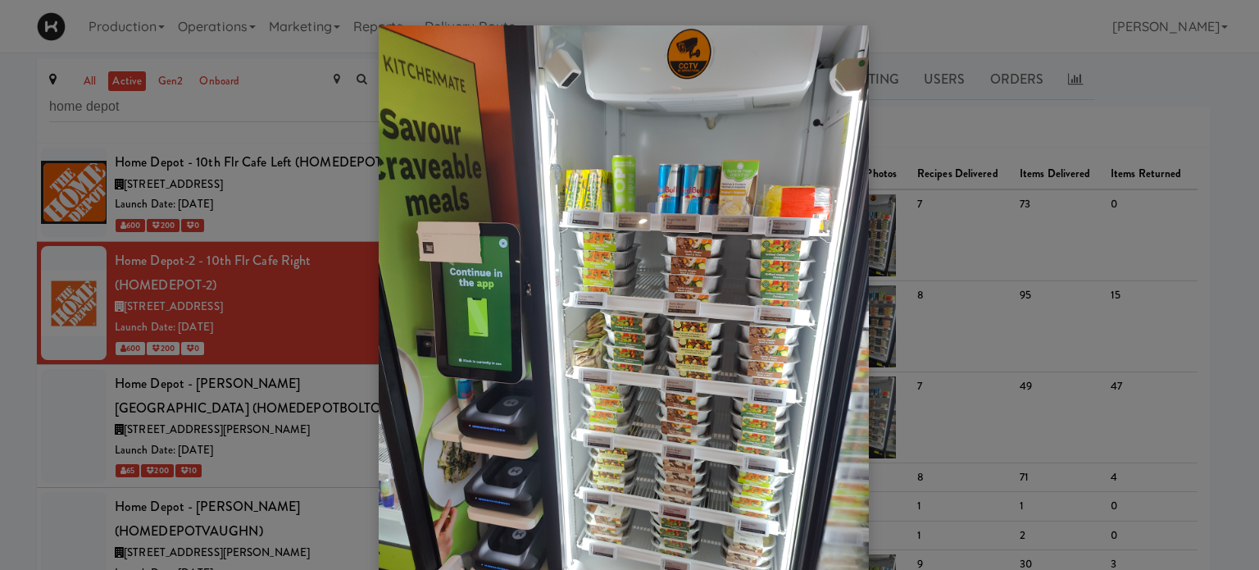
click at [921, 315] on div at bounding box center [629, 285] width 1259 height 570
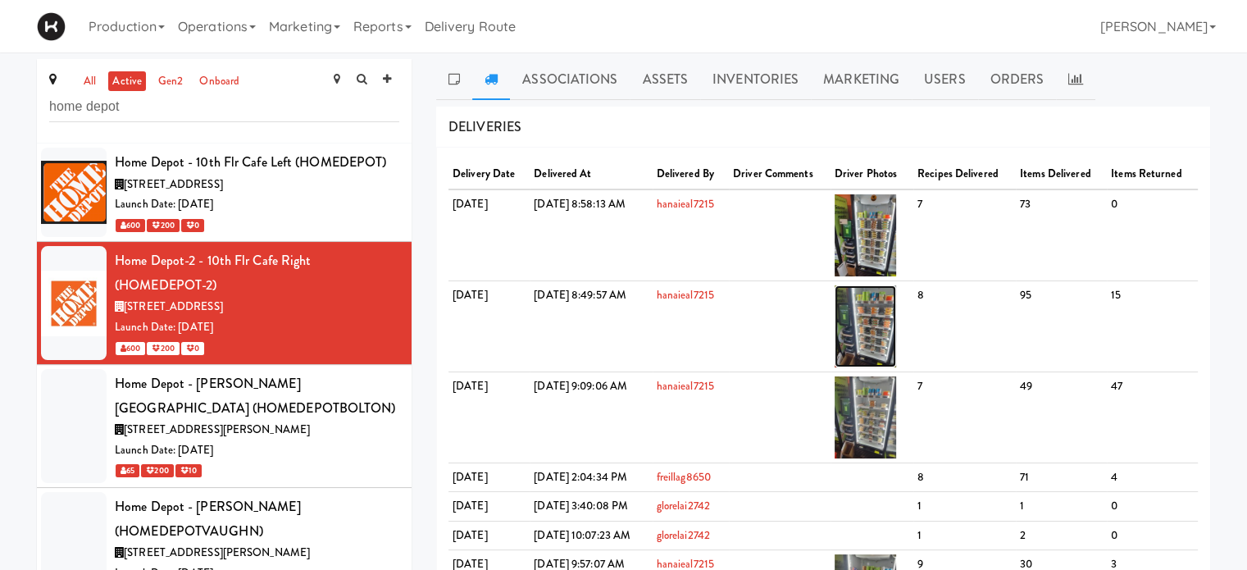
click at [896, 315] on img at bounding box center [864, 326] width 61 height 82
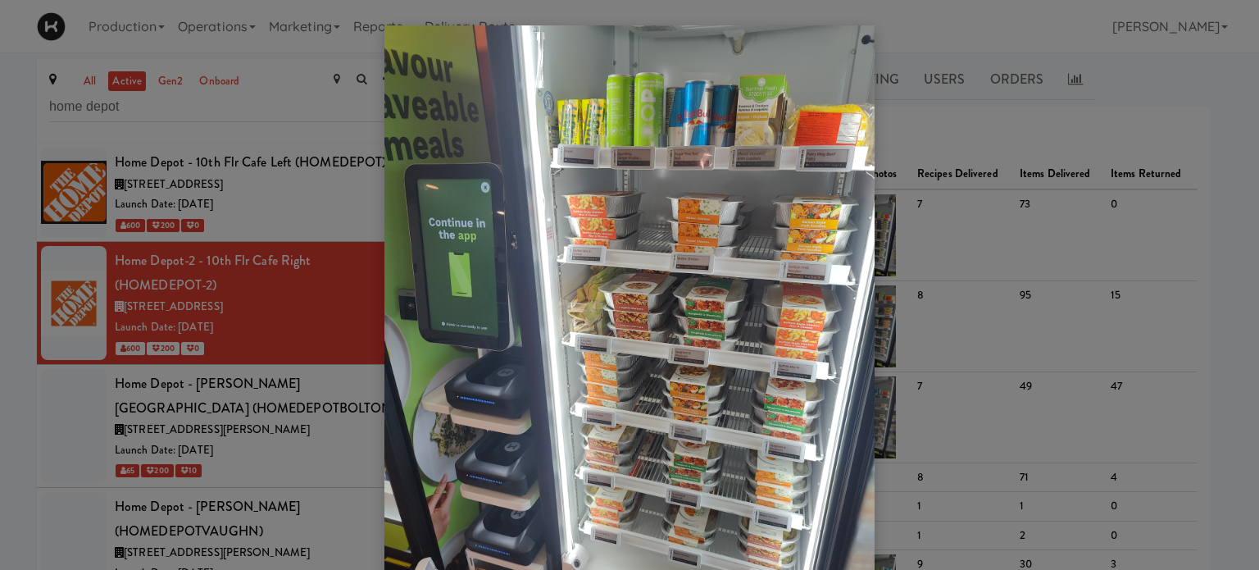
click at [930, 411] on div at bounding box center [629, 285] width 1259 height 570
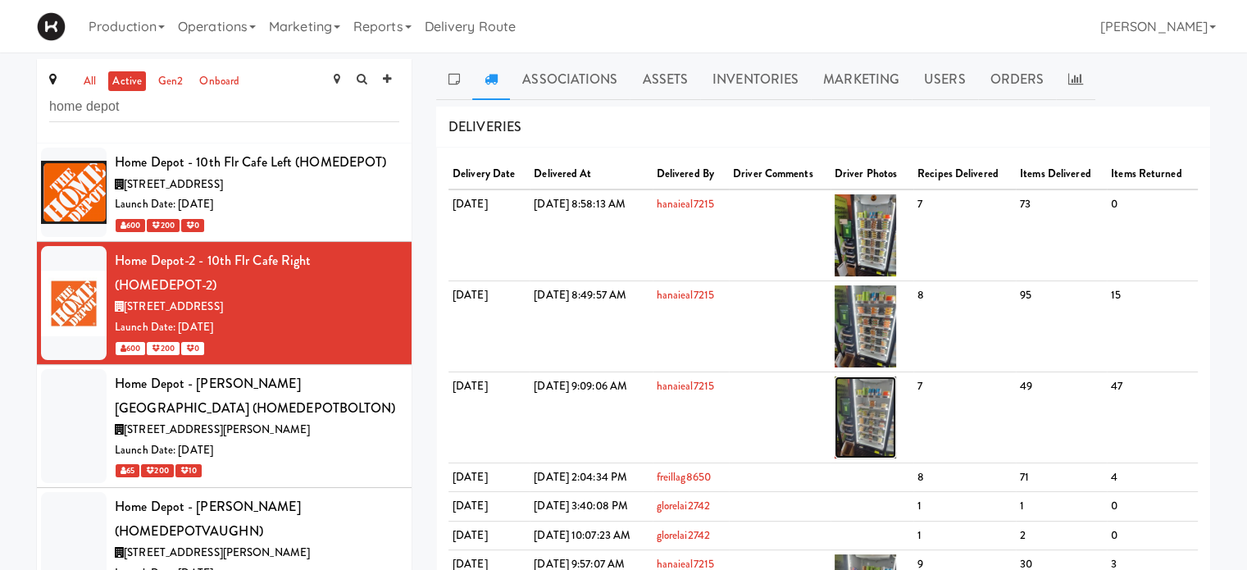
click at [896, 411] on img at bounding box center [864, 417] width 61 height 82
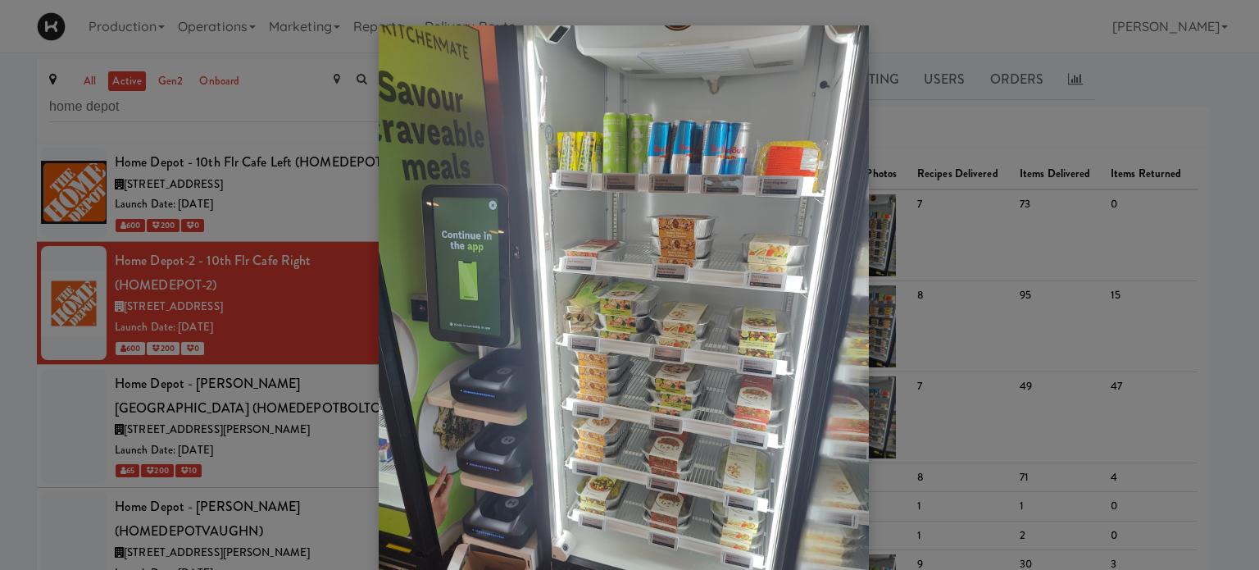
click at [905, 212] on div at bounding box center [629, 285] width 1259 height 570
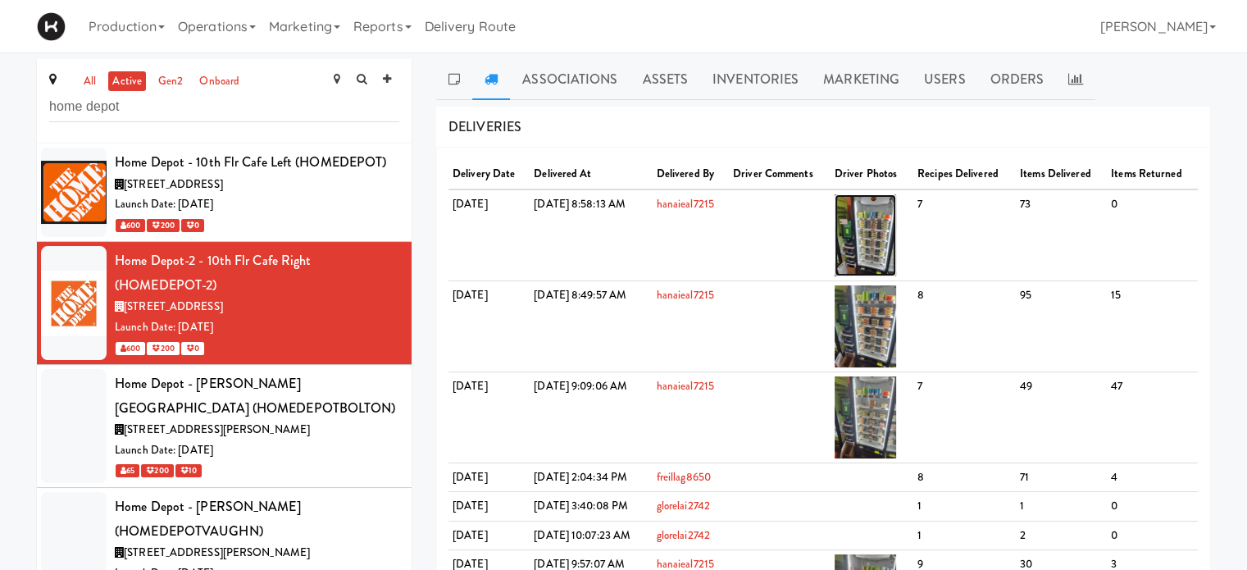
click at [896, 212] on img at bounding box center [864, 235] width 61 height 82
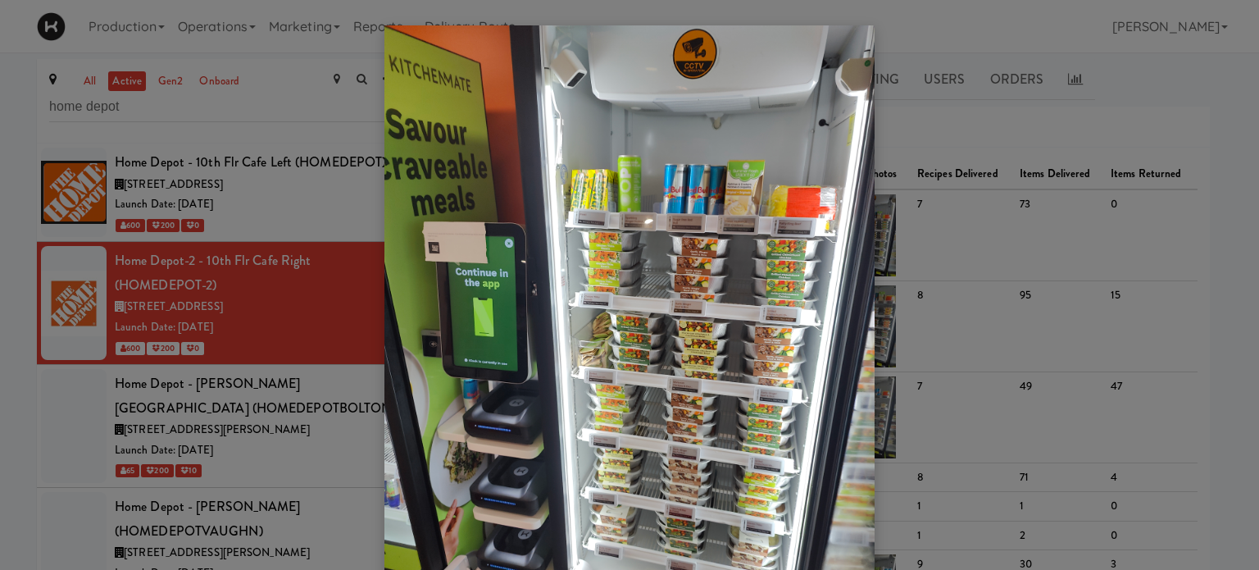
click at [984, 122] on div at bounding box center [629, 285] width 1259 height 570
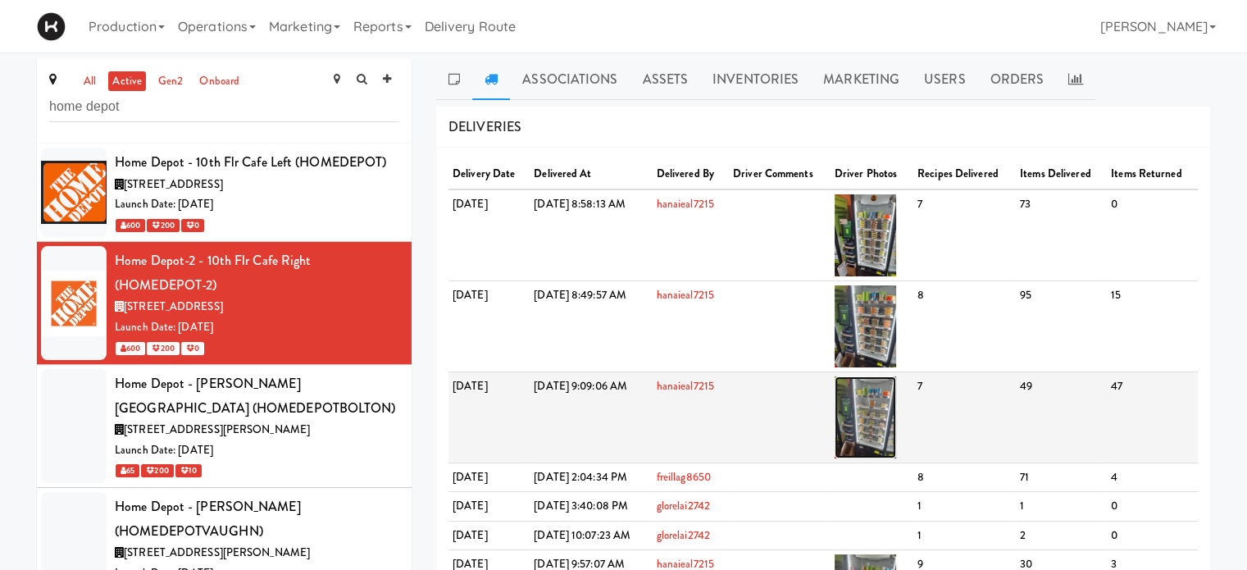
click at [896, 425] on img at bounding box center [864, 417] width 61 height 82
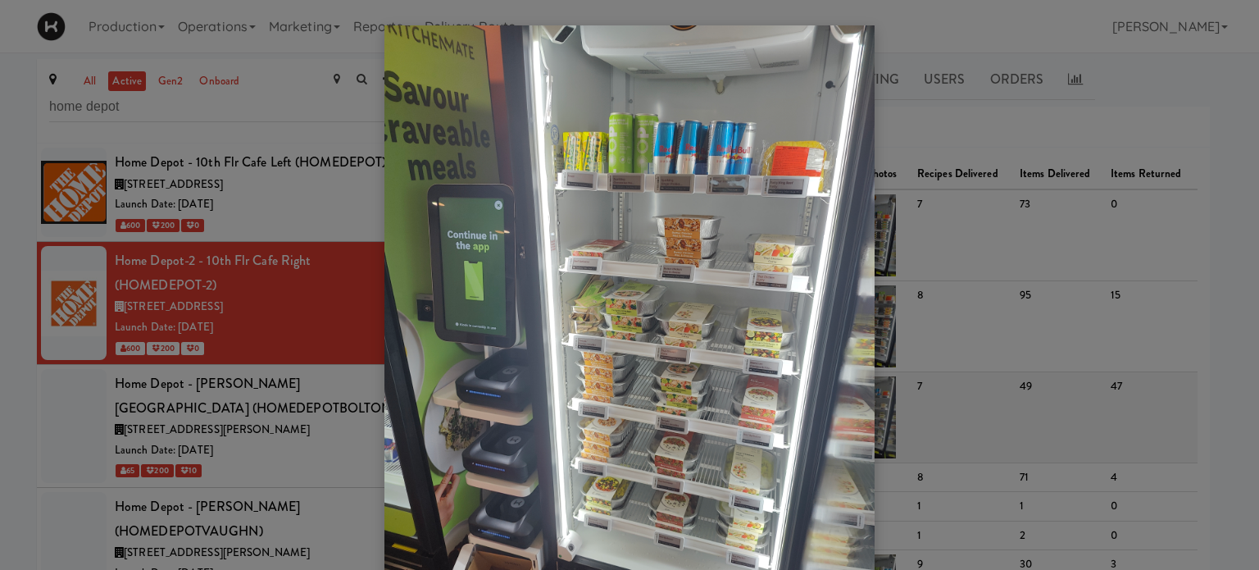
click at [910, 425] on div at bounding box center [629, 285] width 1259 height 570
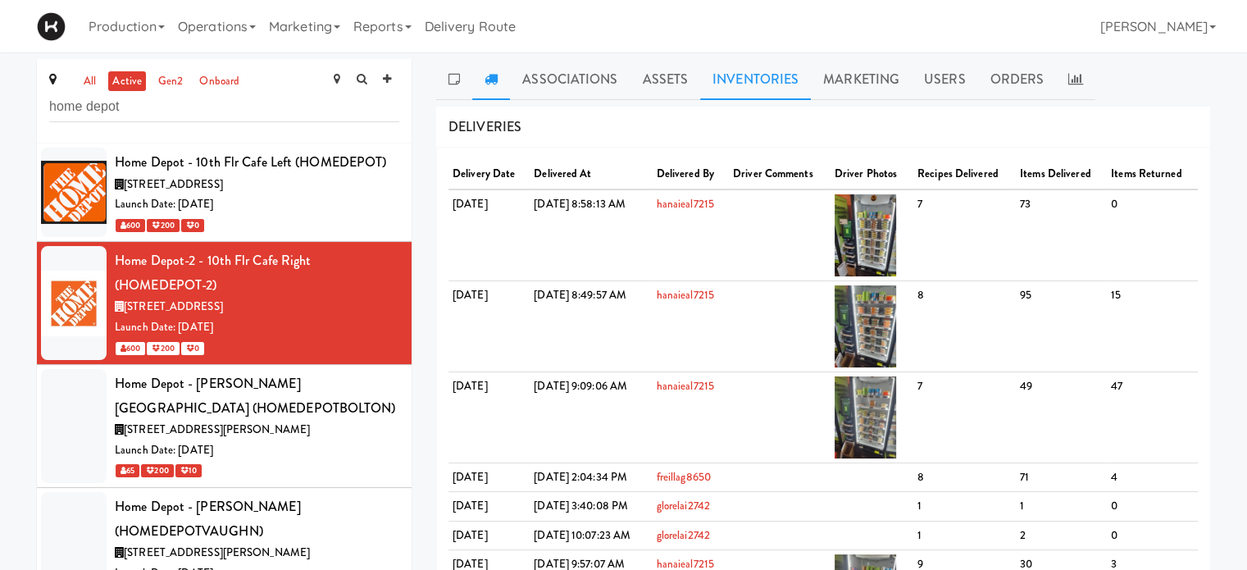
click at [787, 81] on link "Inventories" at bounding box center [755, 79] width 111 height 41
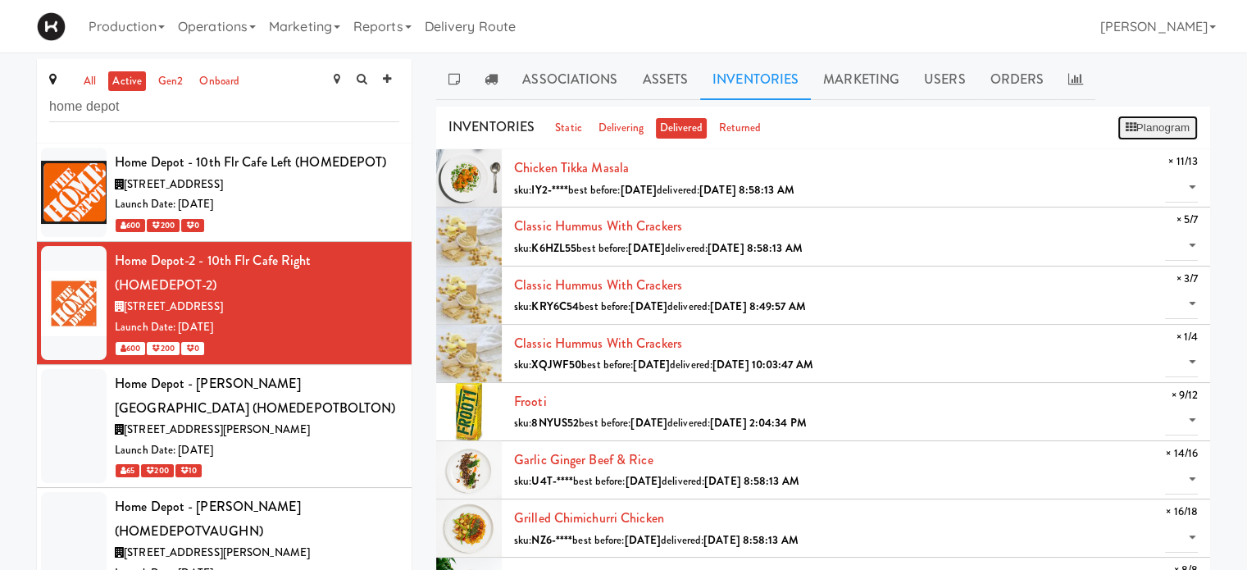
click at [1169, 121] on button "Planogram" at bounding box center [1157, 128] width 80 height 25
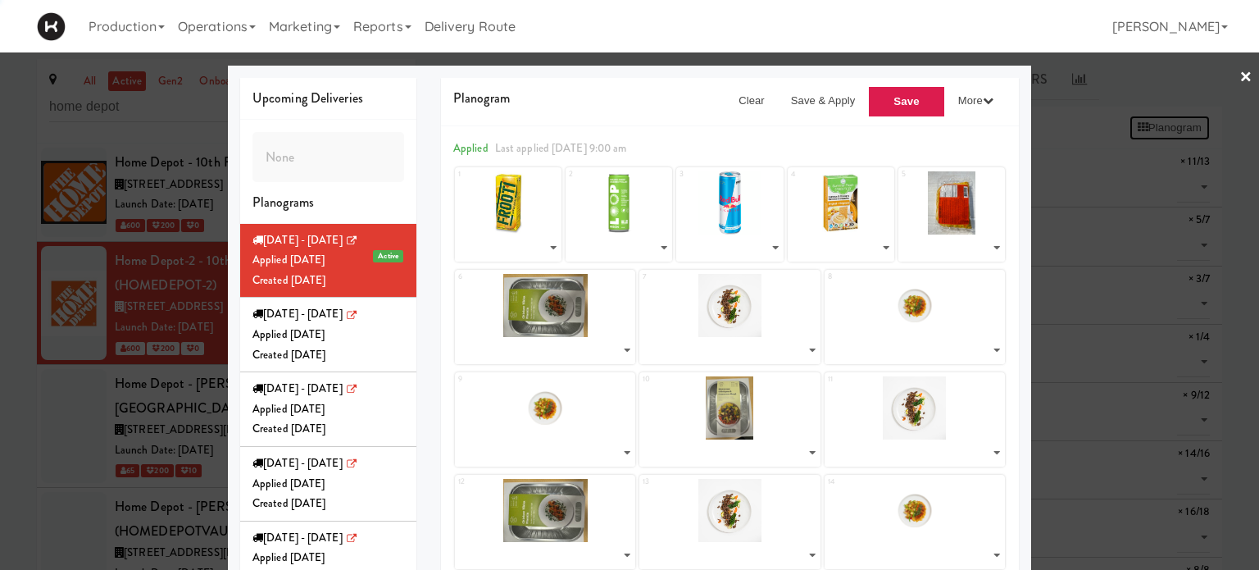
select select "number:260651"
select select "number:224097"
select select "number:271579"
select select "number:271875"
select select "number:268427"
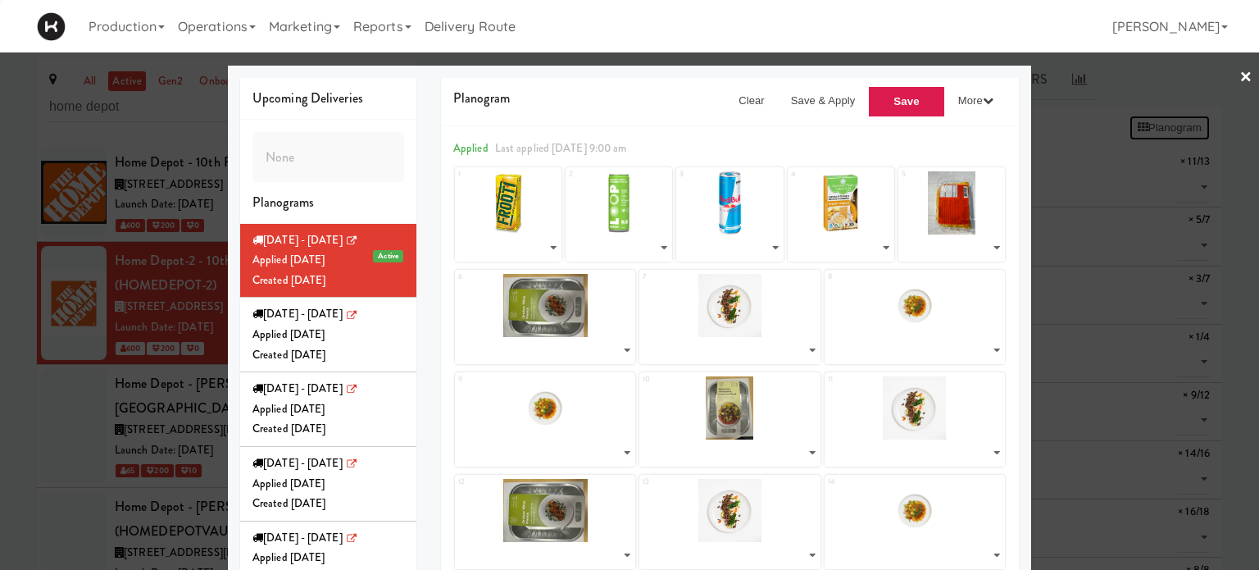
select select "number:270495"
select select "number:270554"
select select "number:270408"
select select "number:270352"
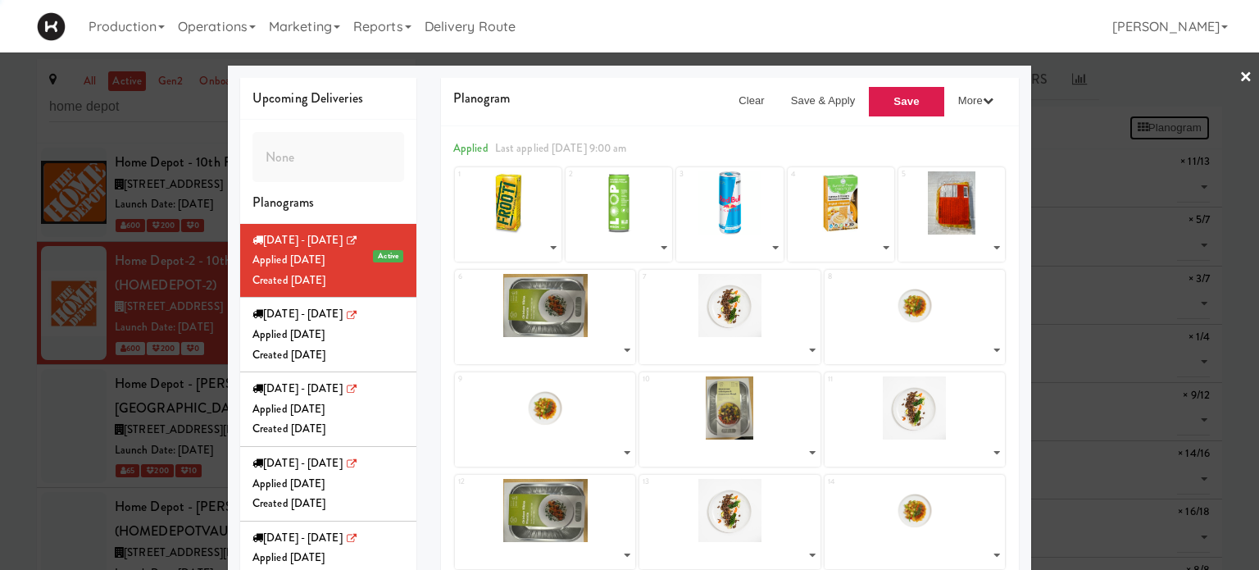
select select "number:270554"
select select "number:270495"
select select "number:270554"
select select "number:270408"
select select "number:270352"
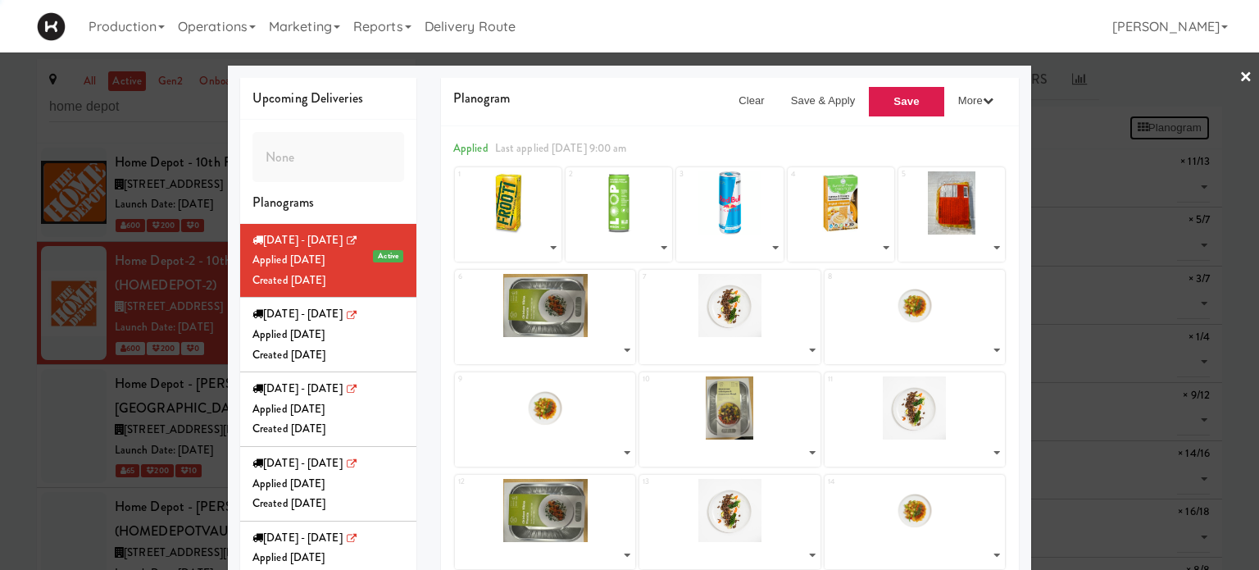
select select "number:270603"
select select "number:270495"
select select "number:270554"
select select "number:270408"
select select "number:270603"
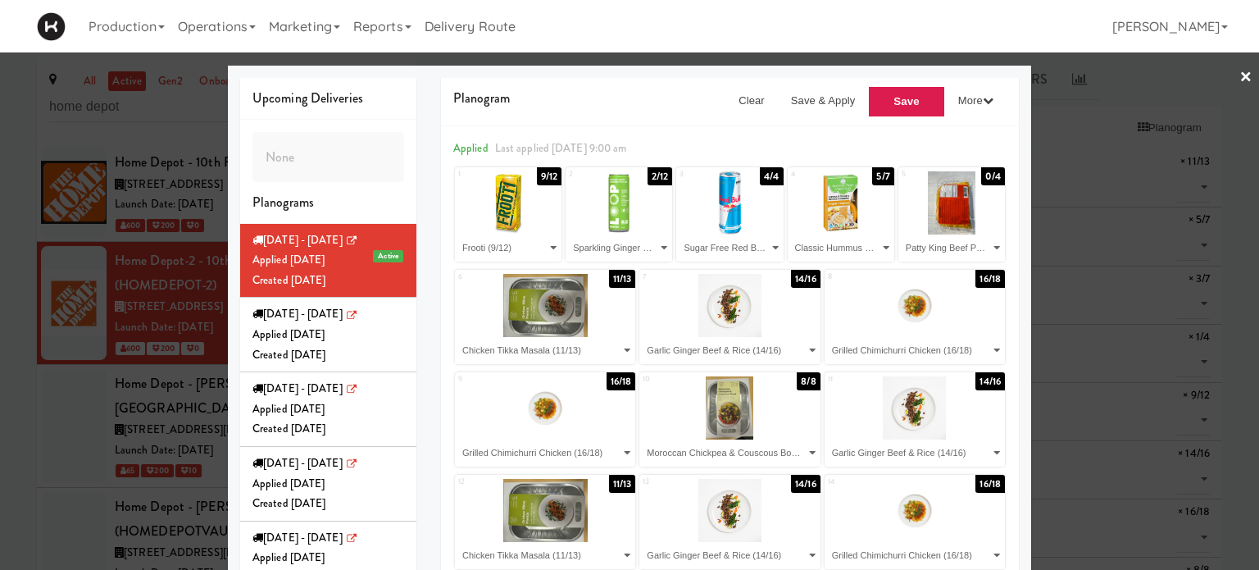
click at [1092, 81] on div at bounding box center [629, 285] width 1259 height 570
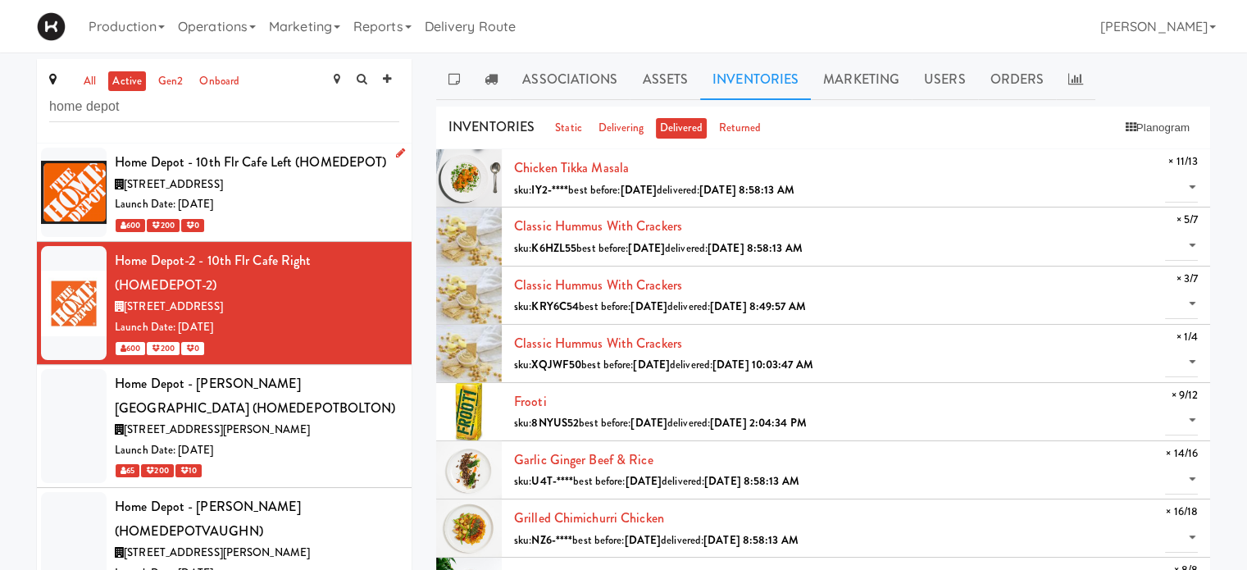
click at [289, 200] on div "Launch Date: [DATE]" at bounding box center [257, 204] width 284 height 20
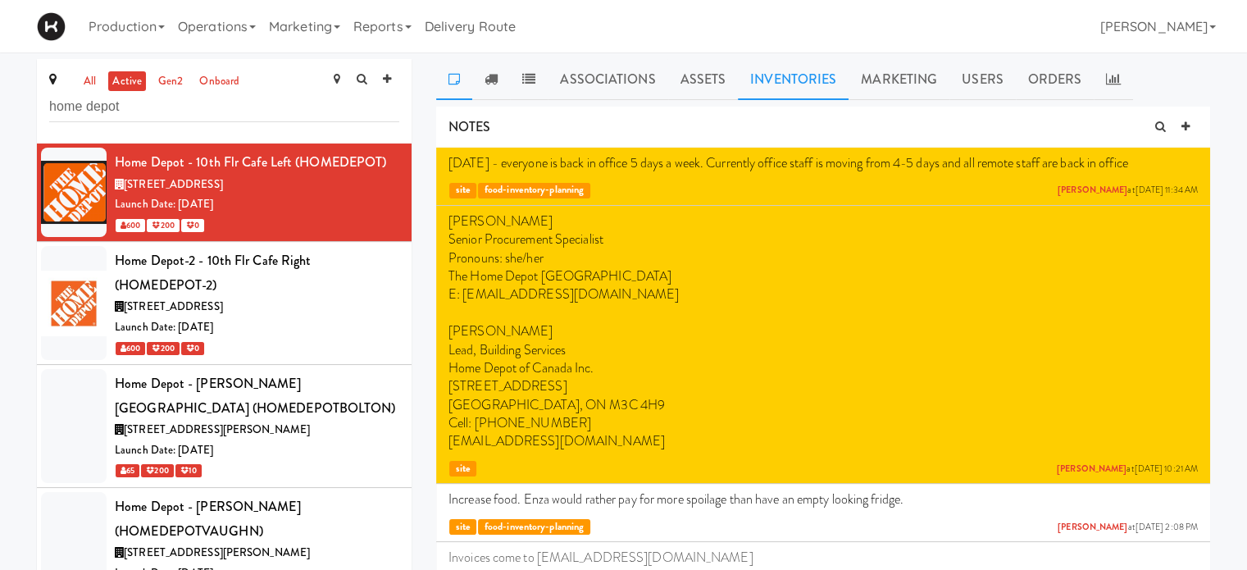
click at [792, 79] on link "Inventories" at bounding box center [793, 79] width 111 height 41
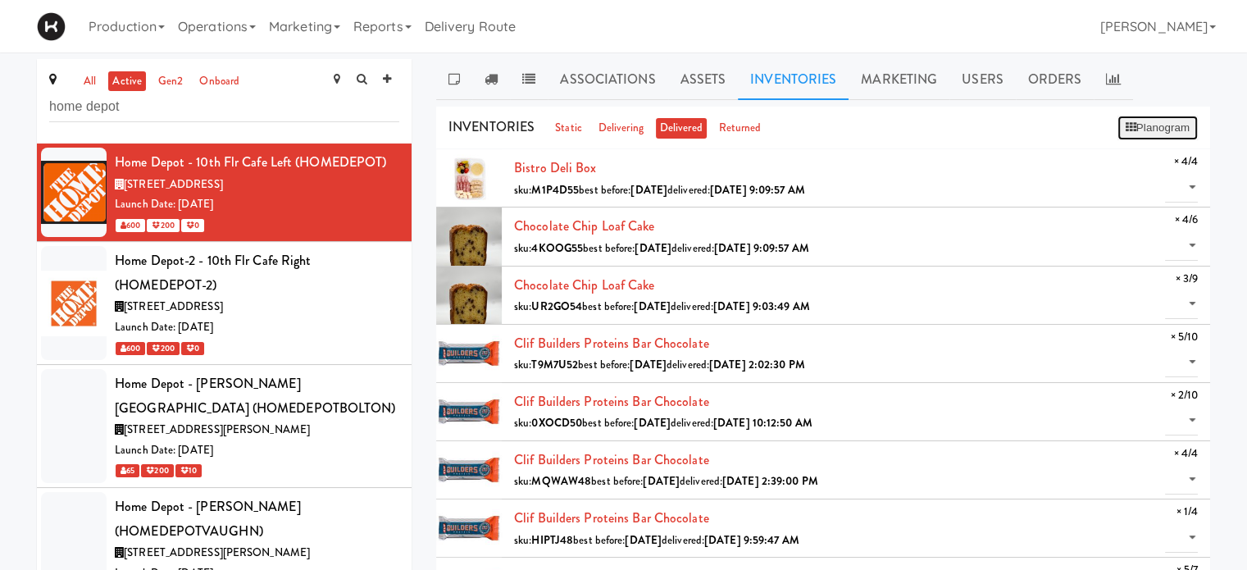
click at [1161, 130] on button "Planogram" at bounding box center [1157, 128] width 80 height 25
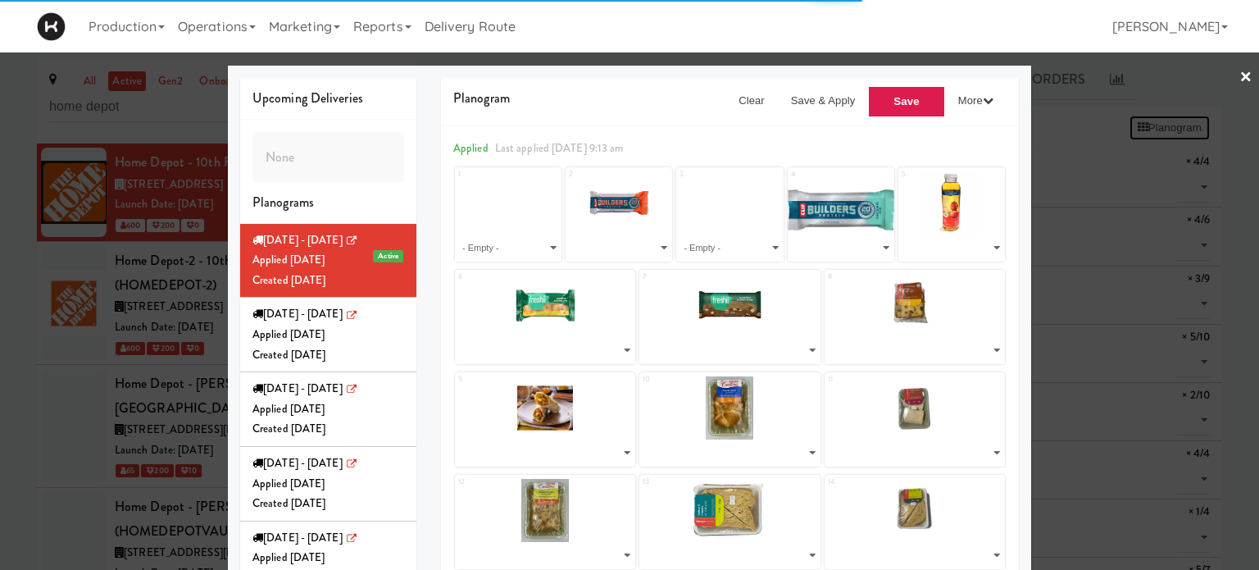
select select "number:260718"
select select "number:268195"
select select "number:257062"
select select "number:272203"
select select "number:272041"
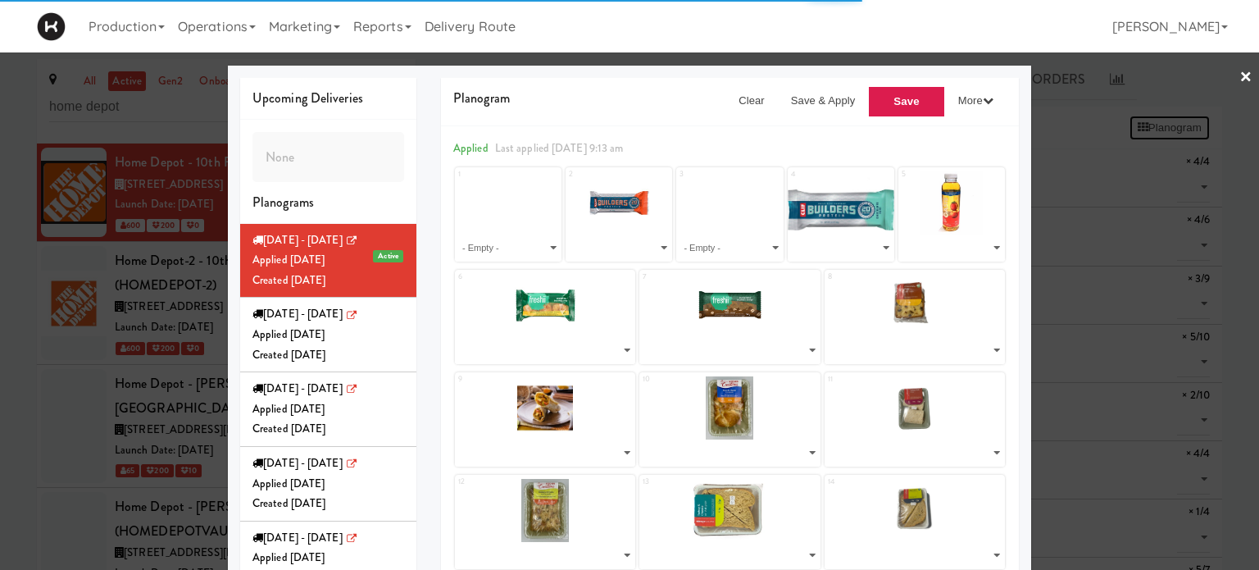
select select "number:272210"
select select "number:271799"
select select "number:272142"
select select "number:271914"
select select "number:272175"
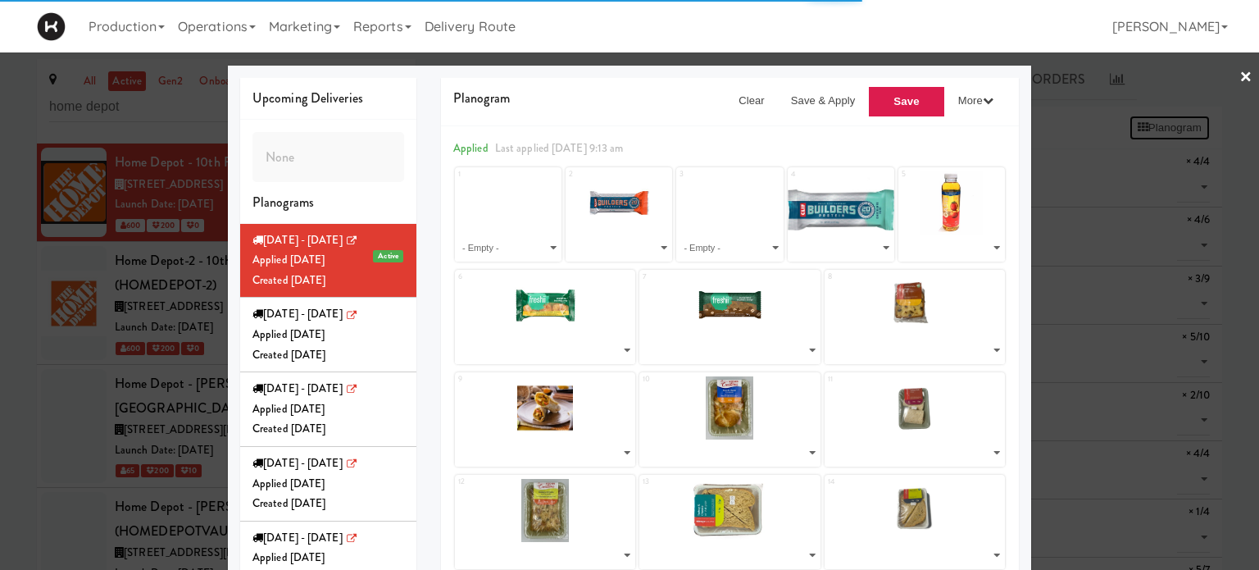
select select "number:272094"
select select "number:272219"
select select "number:272221"
select select "number:272216"
select select "number:271756"
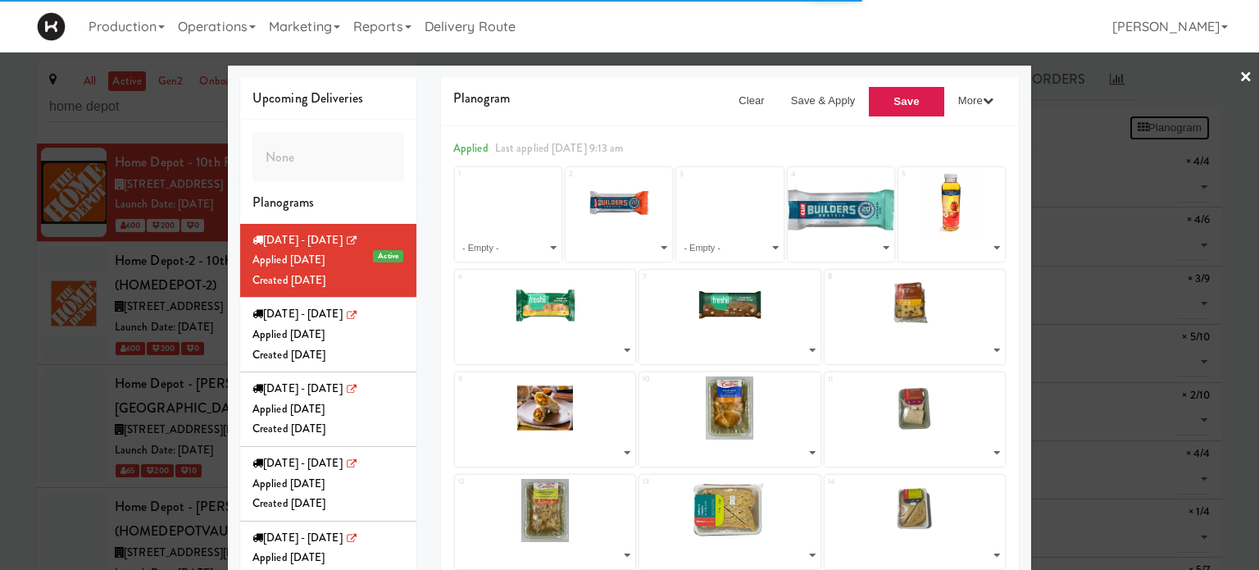
select select "number:272192"
select select "number:268114"
select select "number:271620"
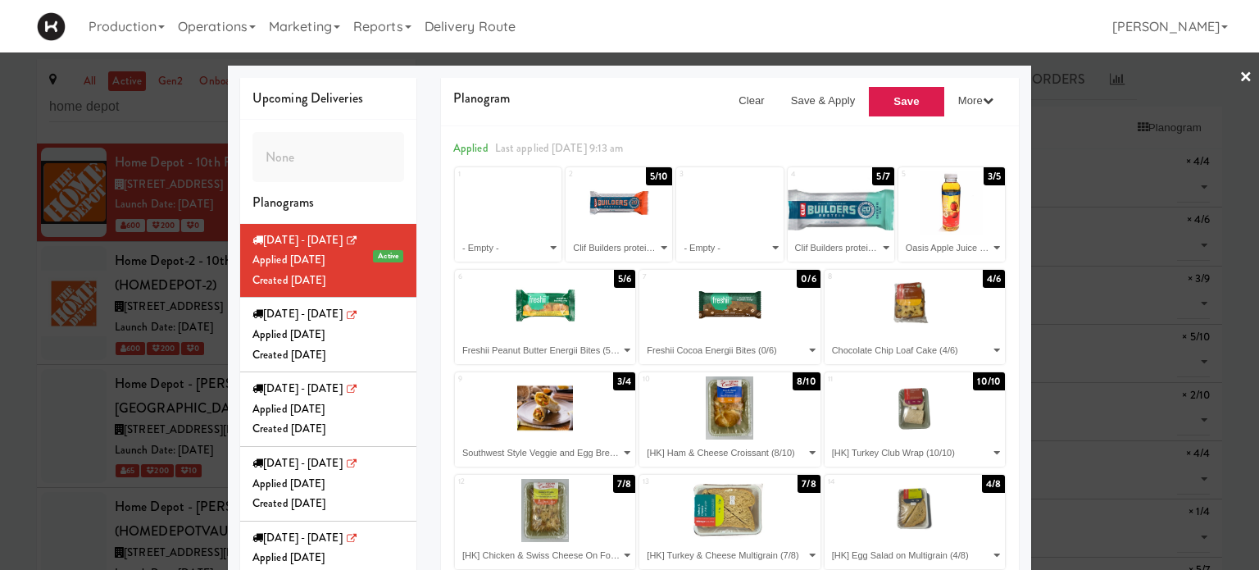
click at [1096, 87] on div at bounding box center [629, 285] width 1259 height 570
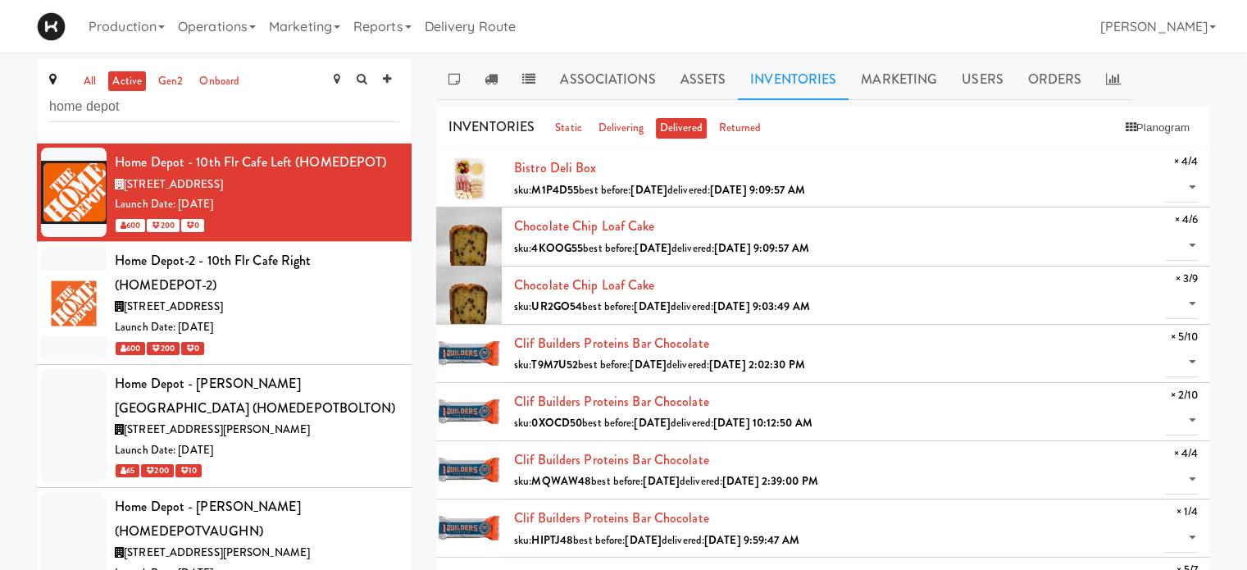
click at [1096, 87] on link at bounding box center [1112, 79] width 39 height 41
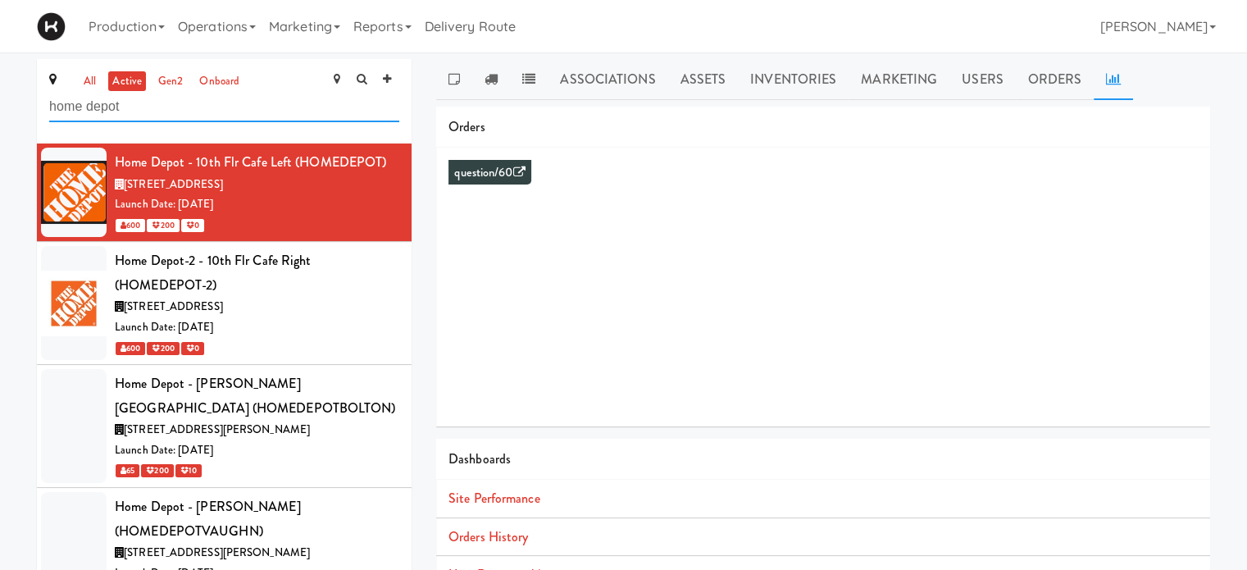
click at [128, 111] on input "home depot" at bounding box center [224, 107] width 350 height 30
type input "h"
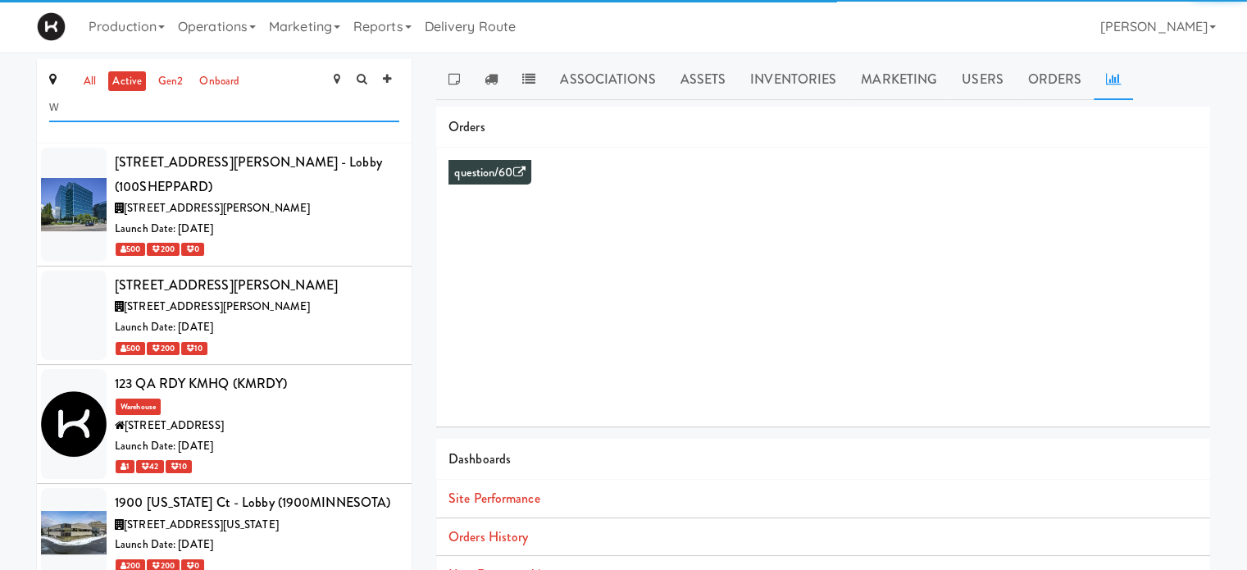
scroll to position [1146, 0]
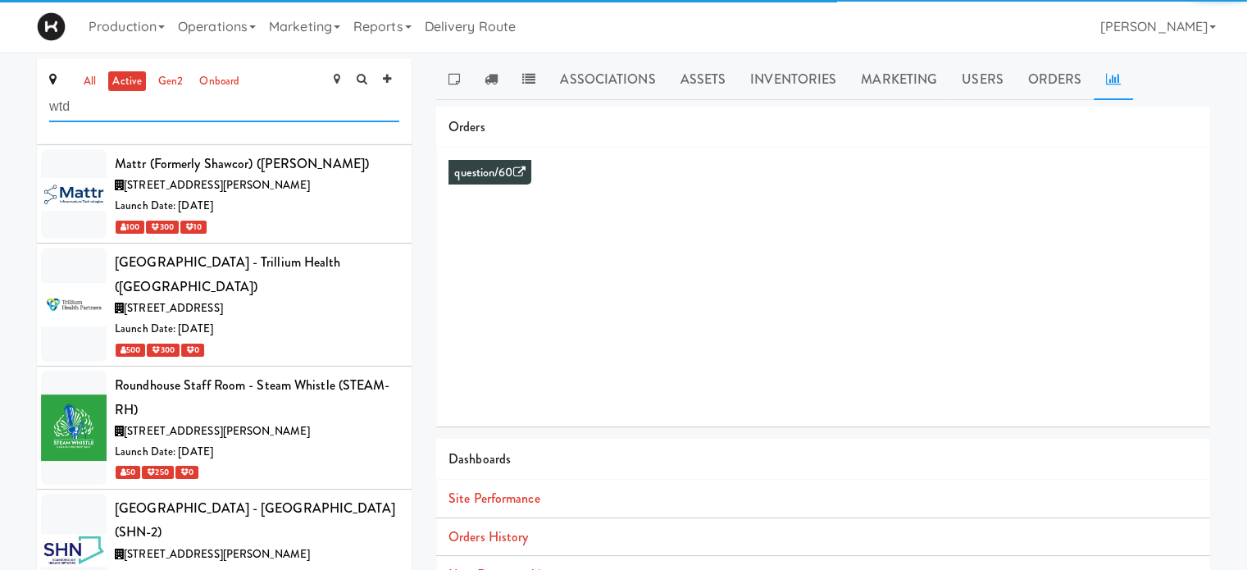
type input "wtd"
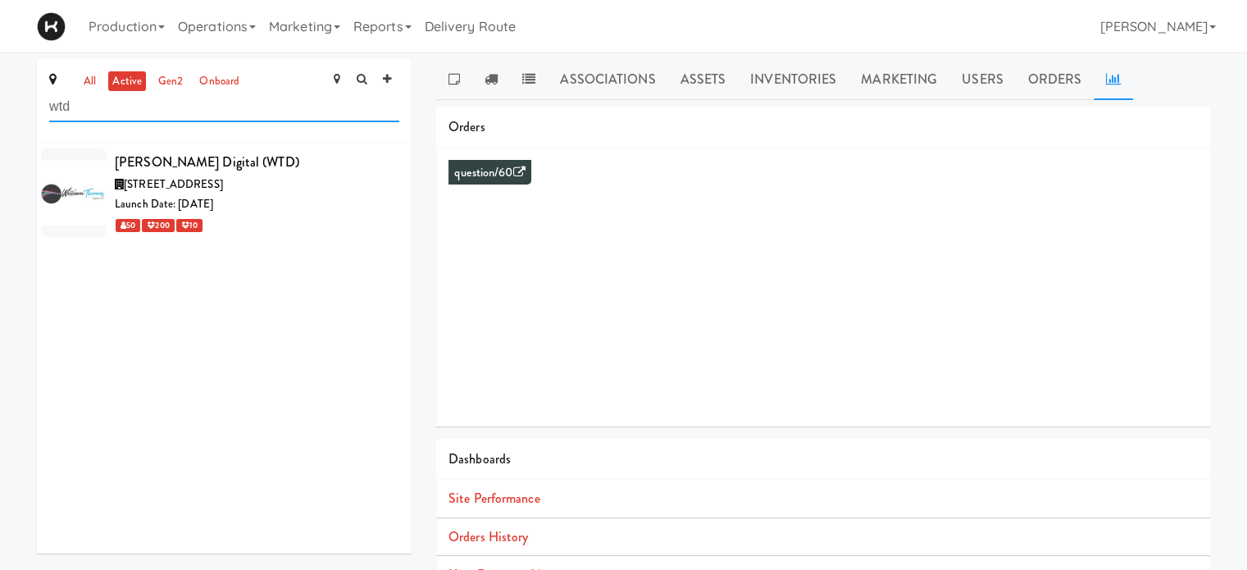
scroll to position [0, 0]
click at [249, 167] on div "[PERSON_NAME] Digital (WTD)" at bounding box center [257, 162] width 284 height 25
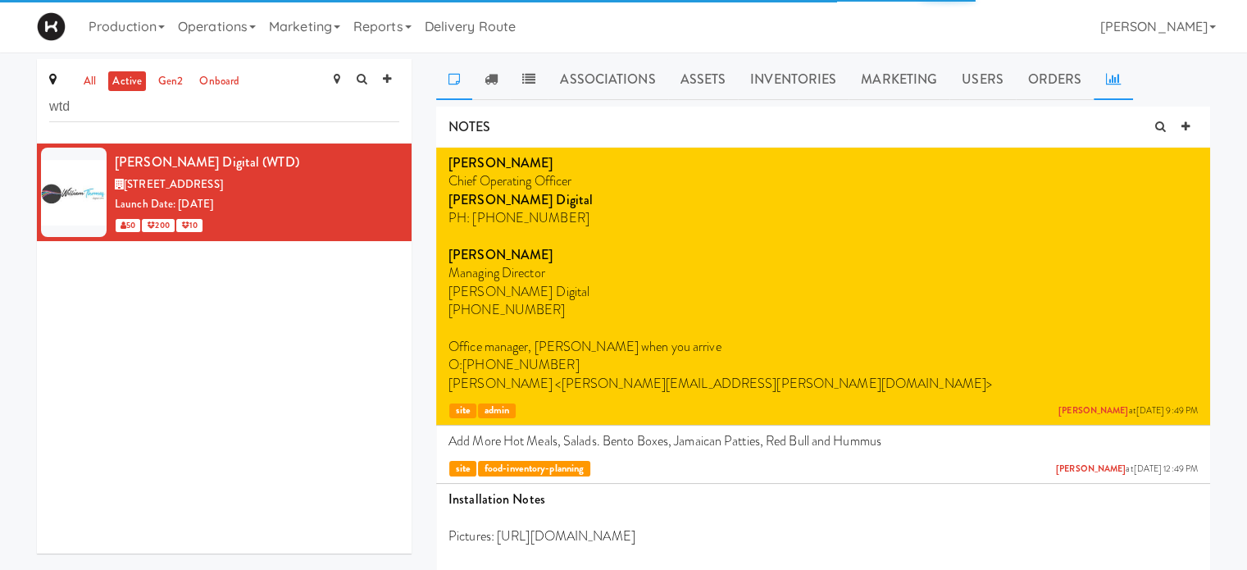
click at [1106, 82] on icon at bounding box center [1113, 78] width 15 height 13
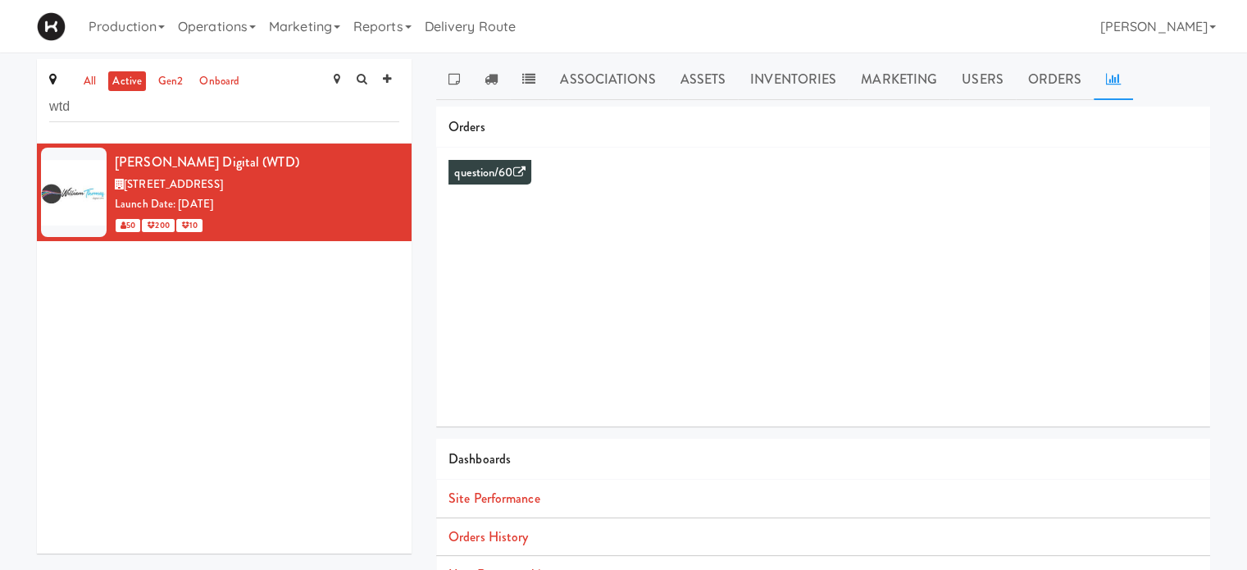
scroll to position [149, 0]
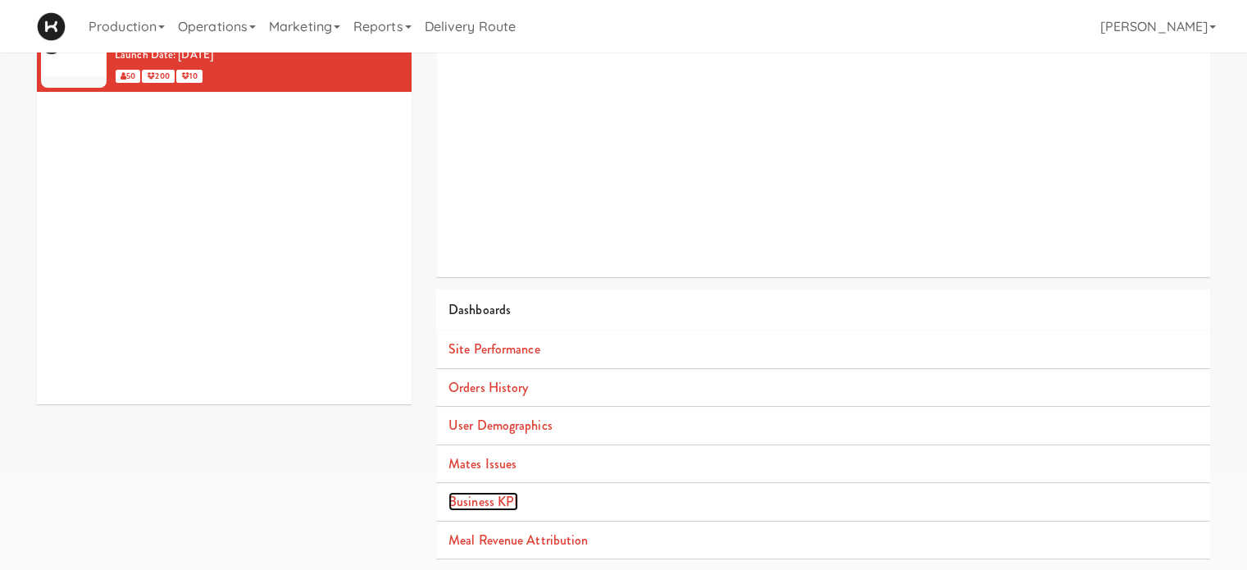
click at [475, 498] on link "Business KPI" at bounding box center [483, 501] width 70 height 19
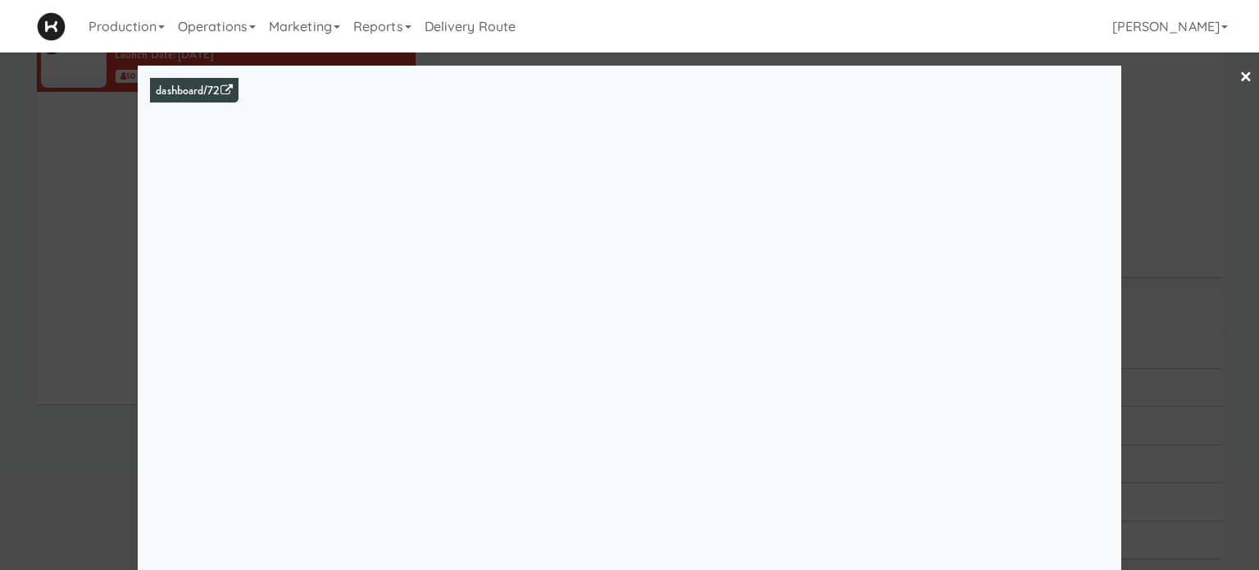
click at [1239, 75] on link "×" at bounding box center [1245, 77] width 13 height 51
